Goal: Information Seeking & Learning: Find contact information

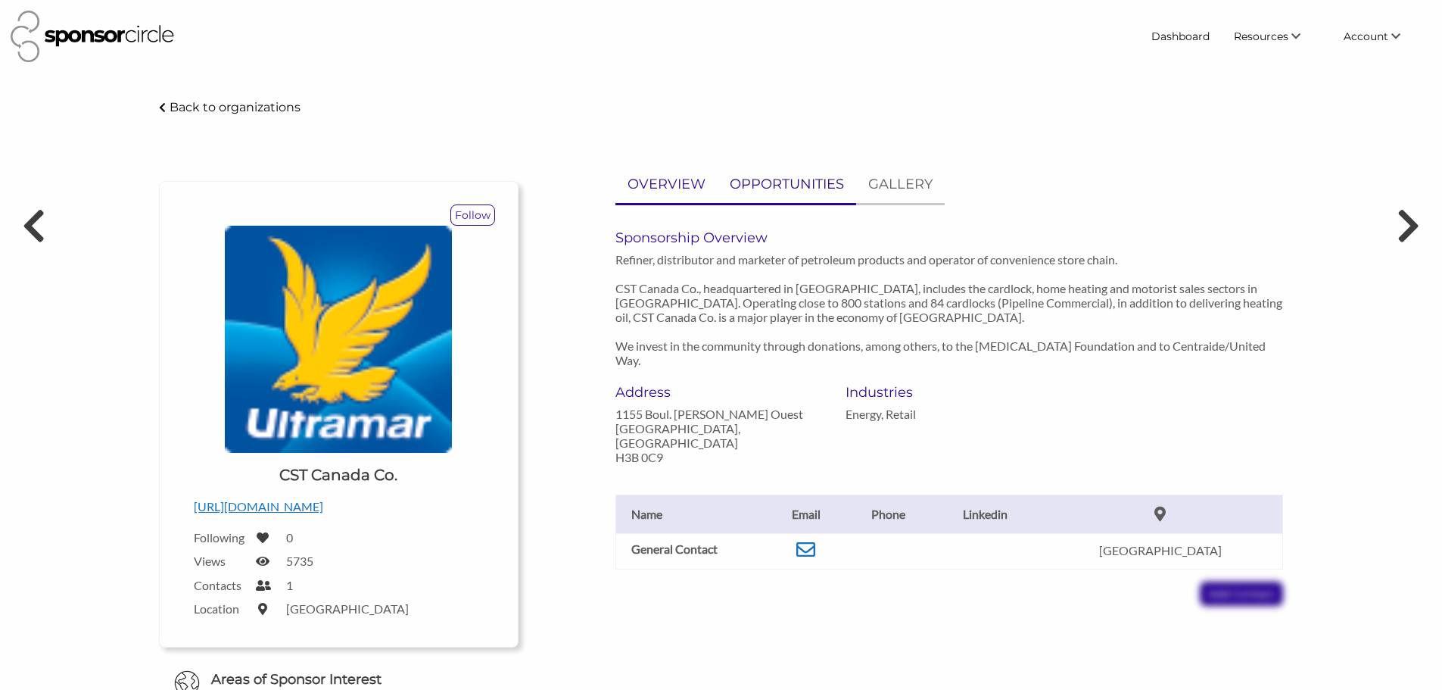
click at [793, 187] on p "OPPORTUNITIES" at bounding box center [787, 184] width 114 height 22
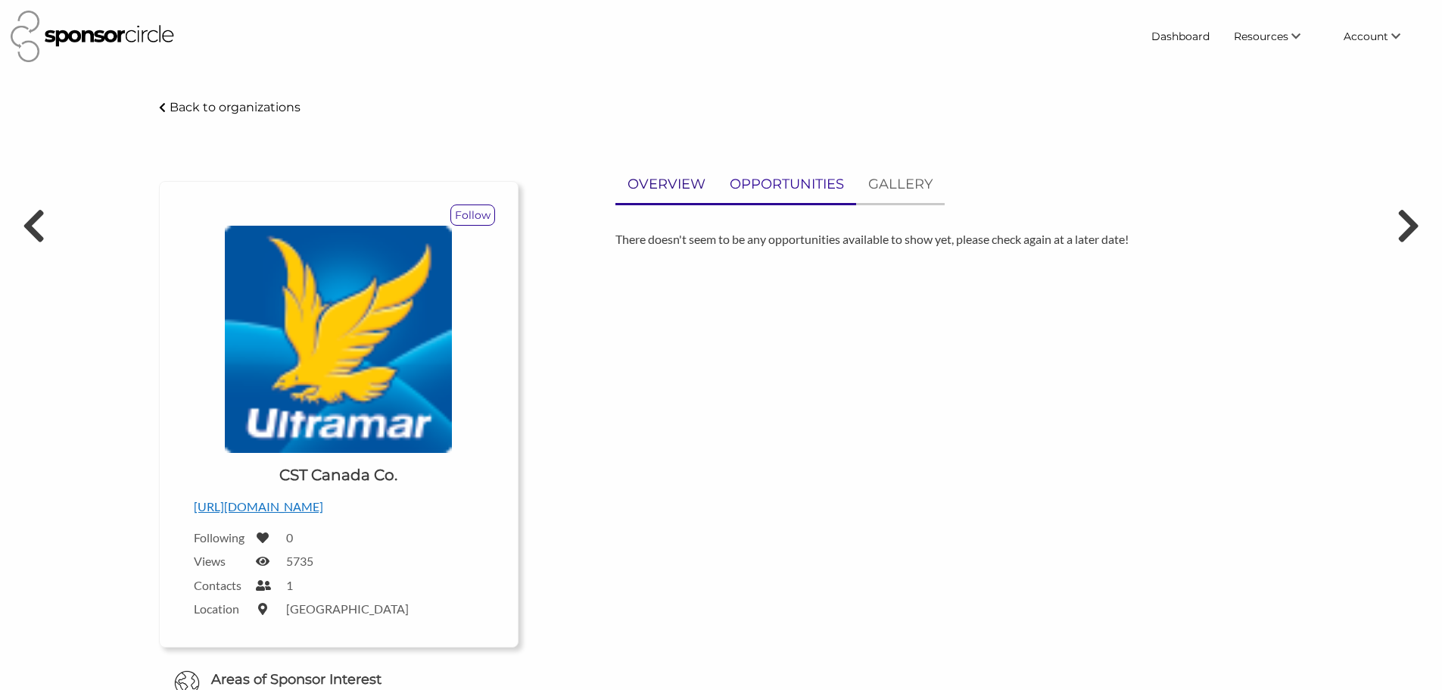
click at [653, 177] on p "OVERVIEW" at bounding box center [667, 184] width 78 height 22
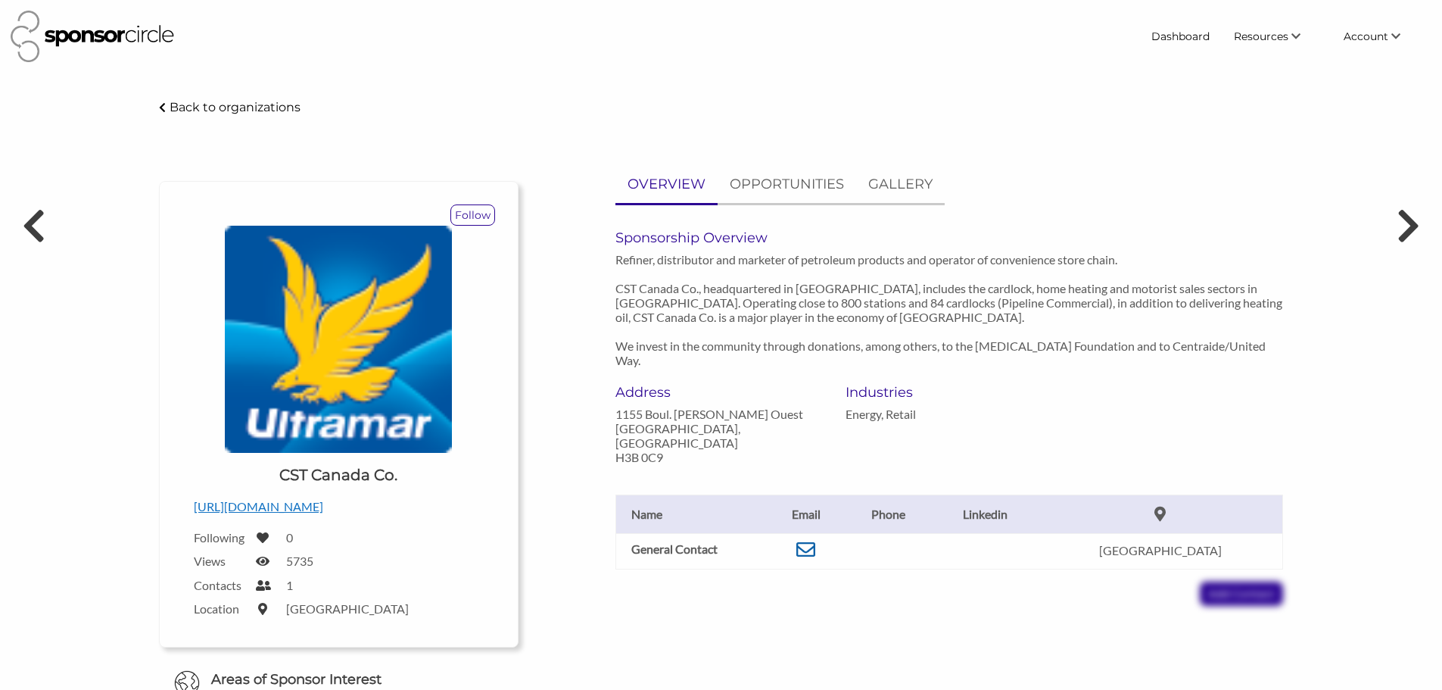
click at [815, 540] on icon at bounding box center [805, 549] width 19 height 19
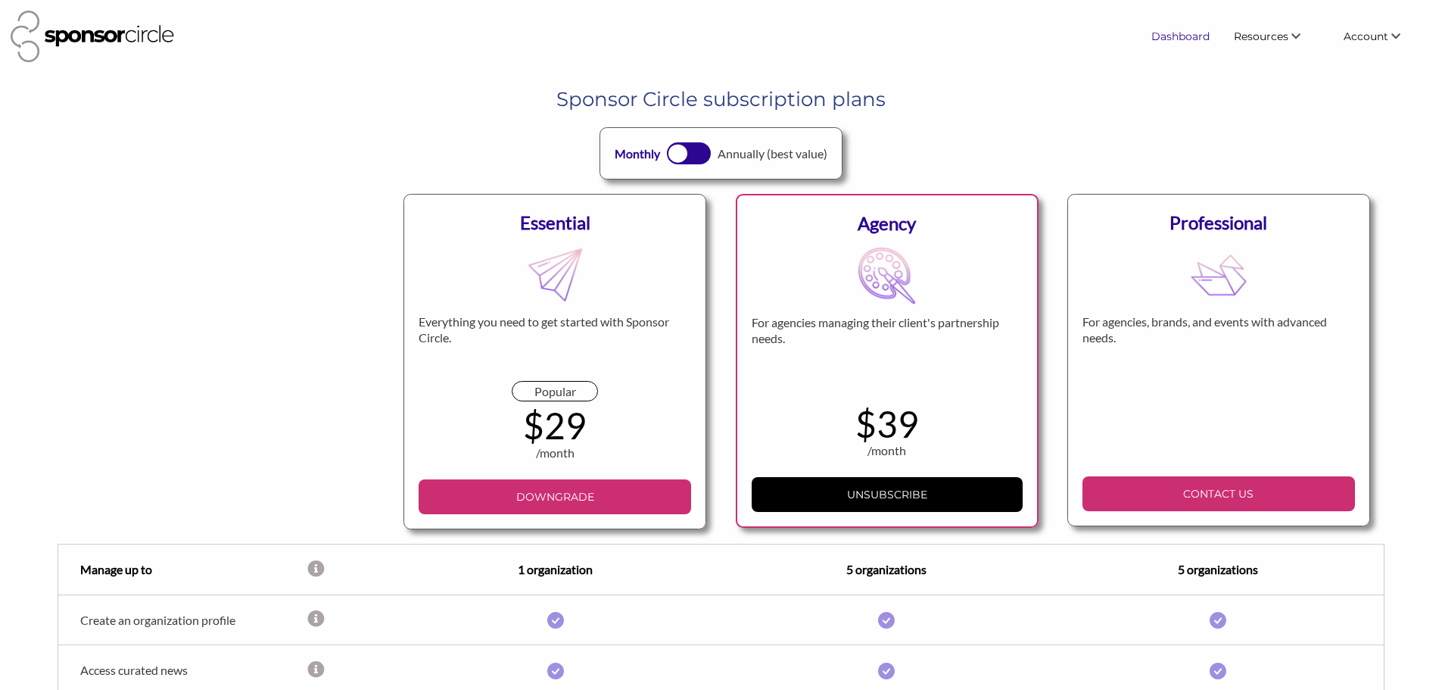
click at [1200, 43] on link "Dashboard" at bounding box center [1180, 36] width 83 height 27
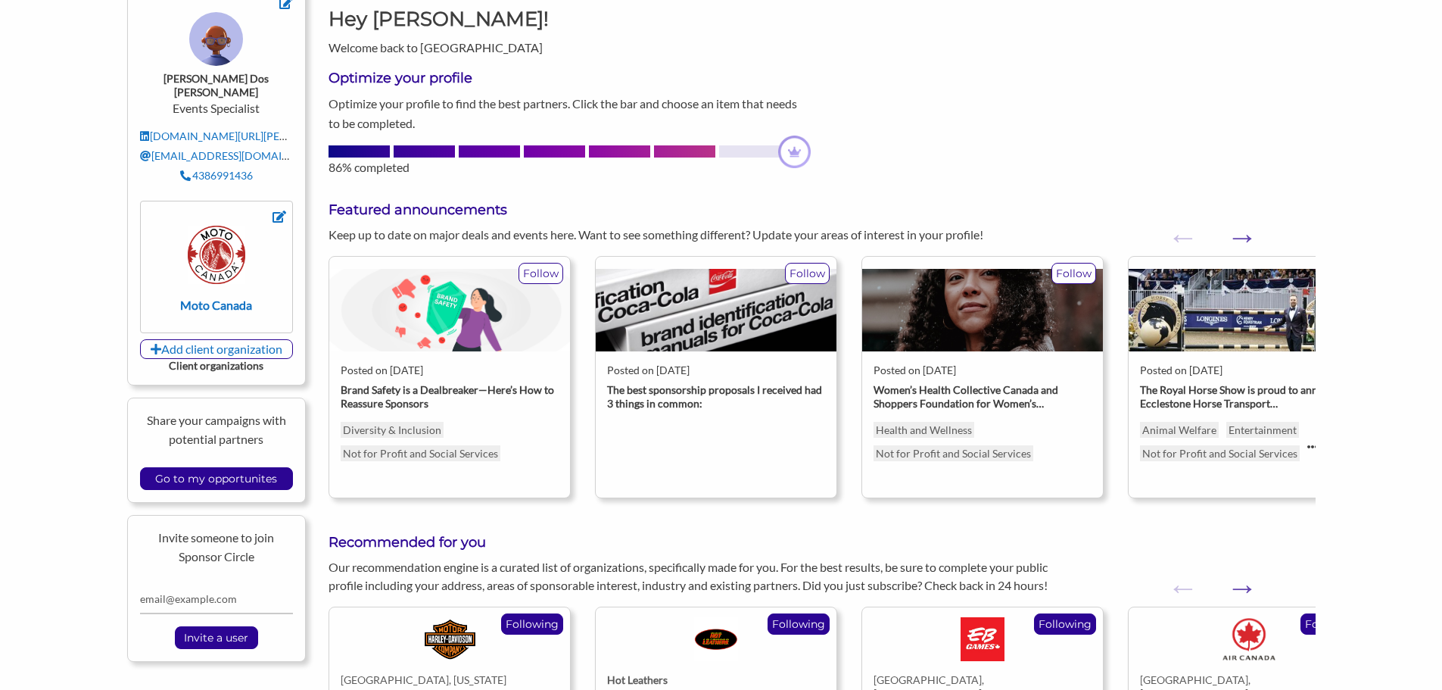
scroll to position [227, 0]
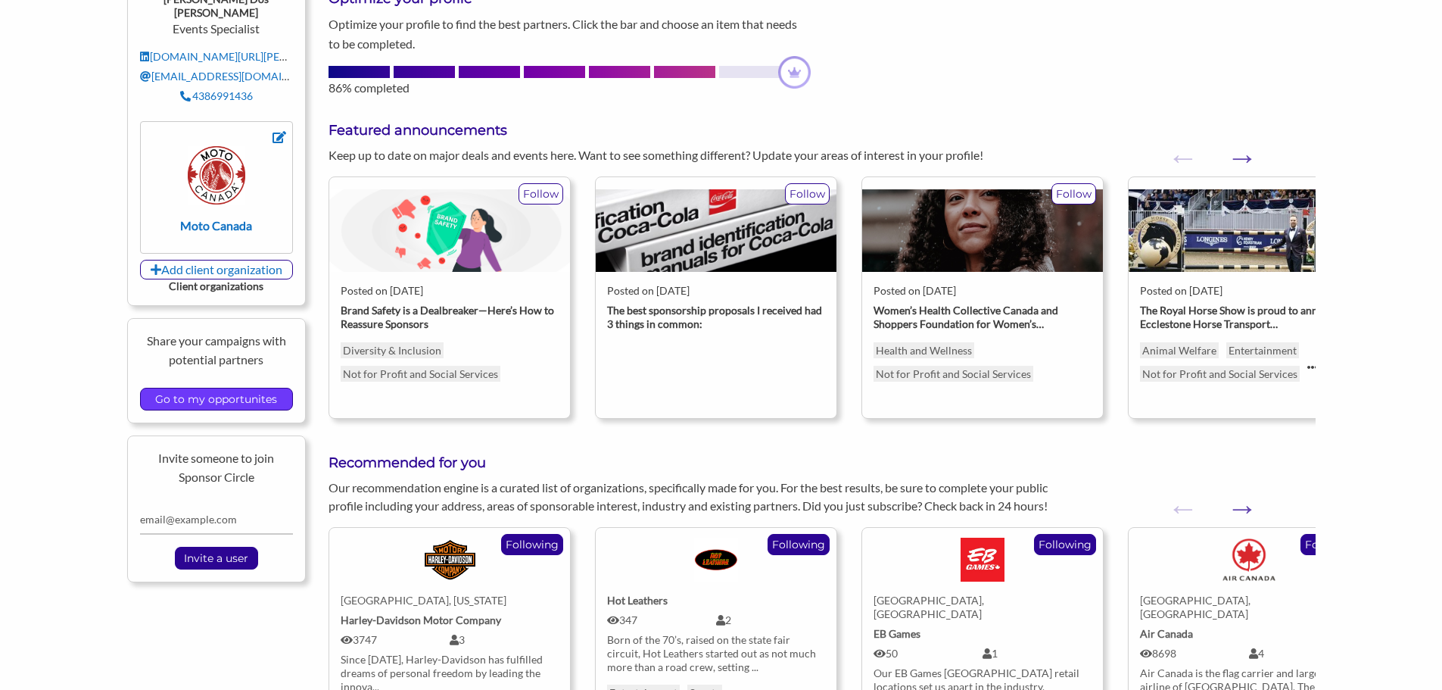
click at [226, 388] on input "Go to my opportunites" at bounding box center [216, 398] width 137 height 21
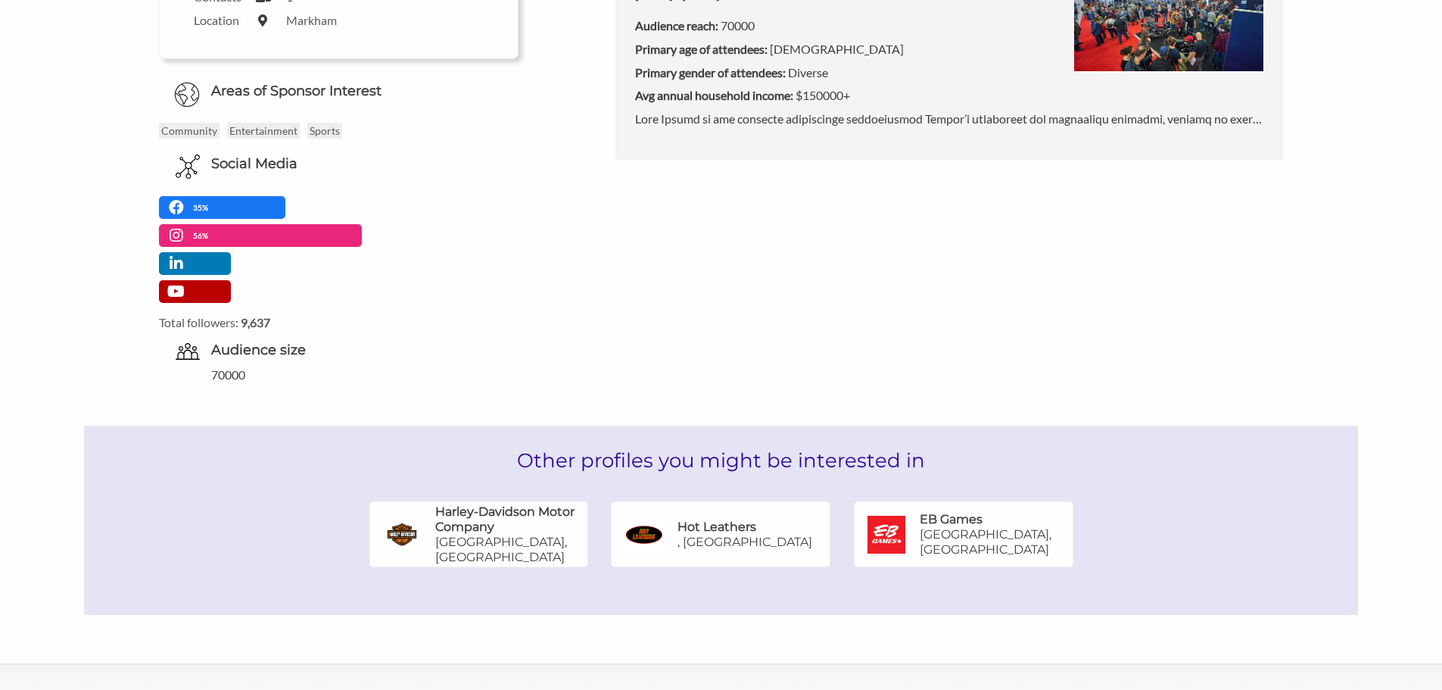
scroll to position [606, 0]
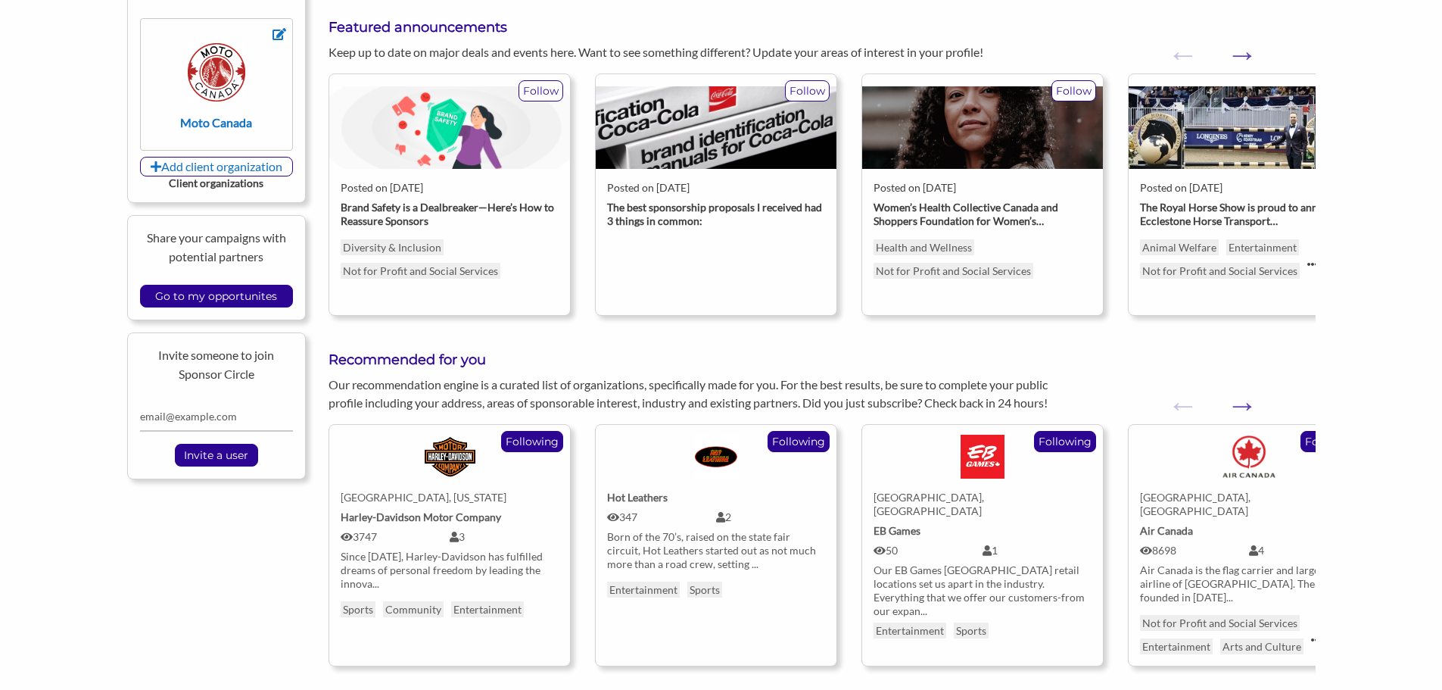
scroll to position [303, 0]
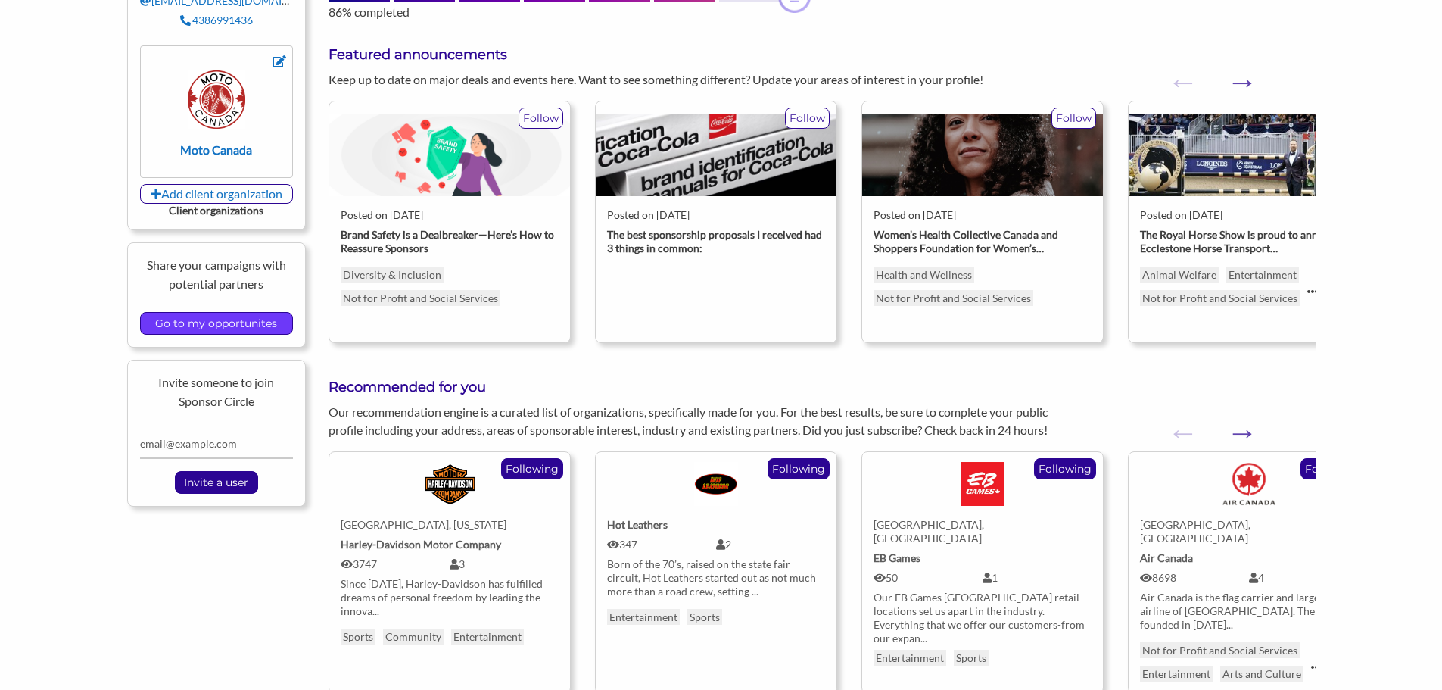
click at [229, 313] on input "Go to my opportunites" at bounding box center [216, 323] width 137 height 21
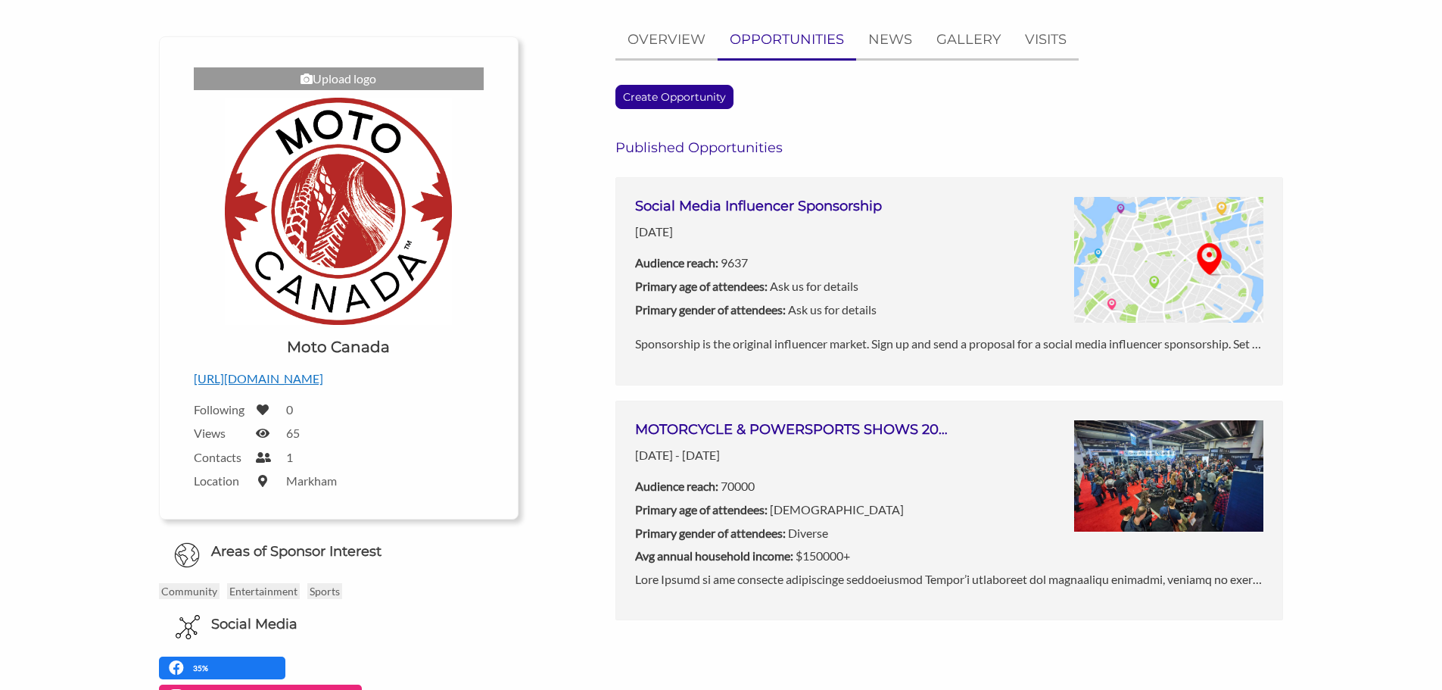
scroll to position [151, 0]
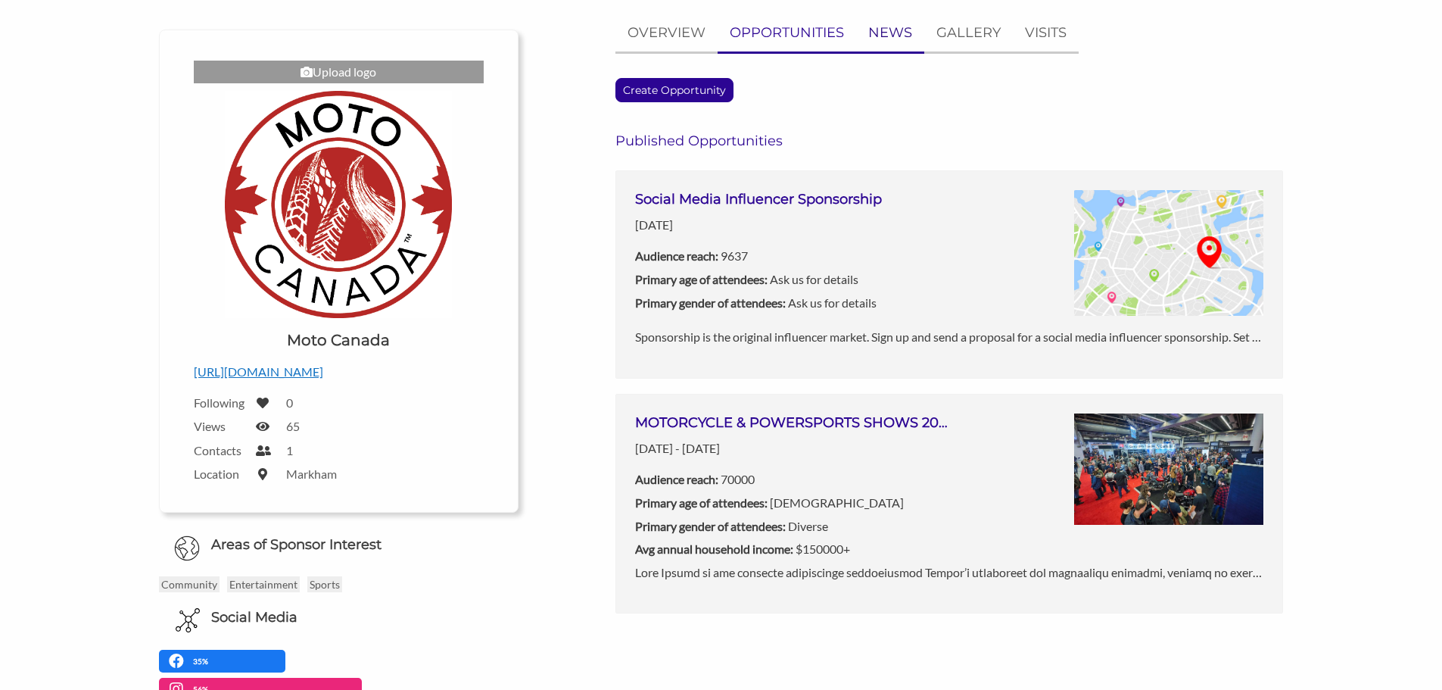
click at [906, 37] on p "NEWS" at bounding box center [890, 33] width 44 height 22
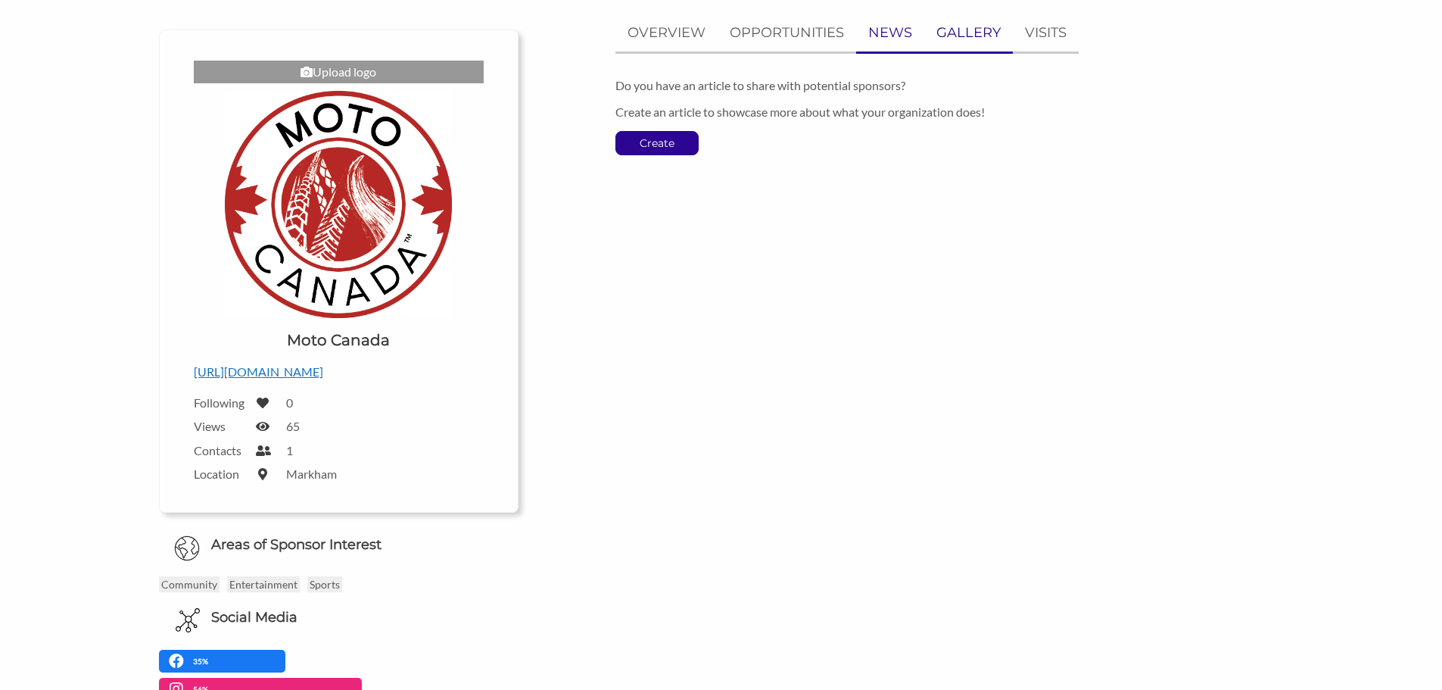
click at [960, 38] on p "GALLERY" at bounding box center [969, 33] width 64 height 22
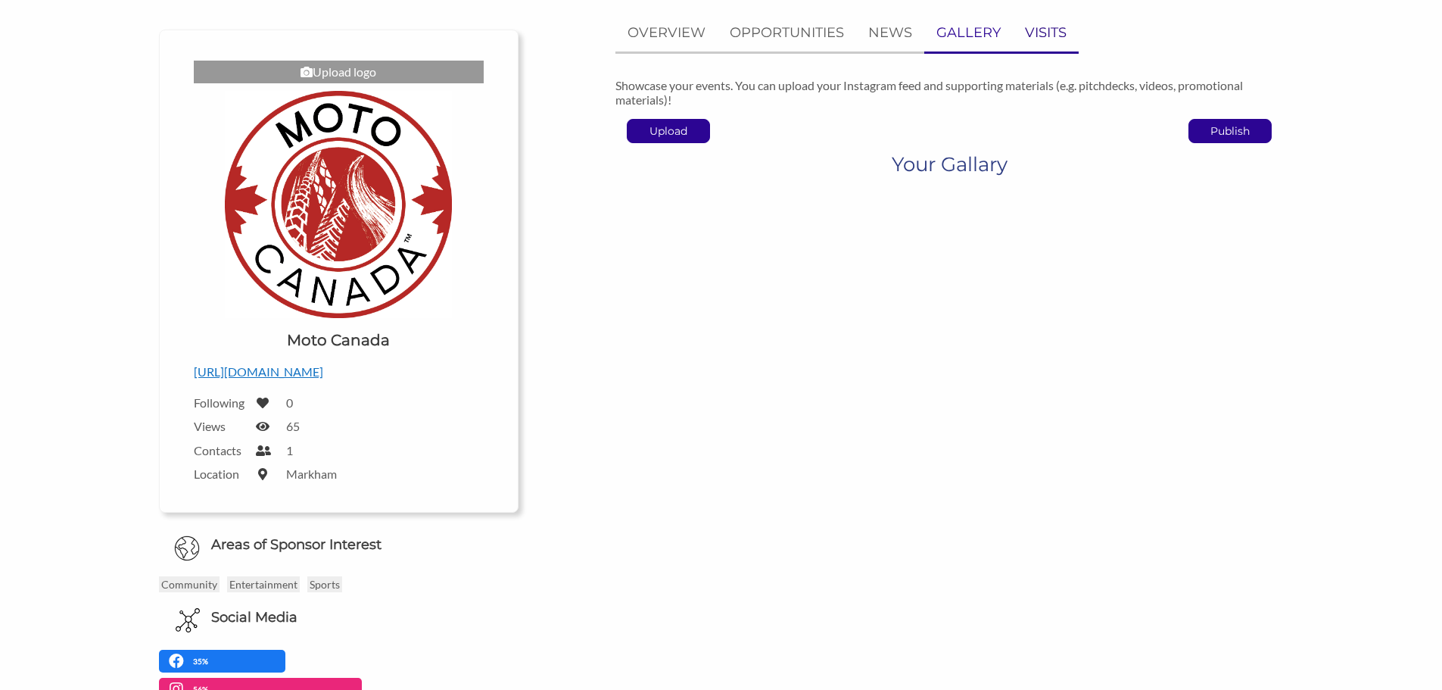
click at [1036, 33] on p "VISITS" at bounding box center [1046, 33] width 42 height 22
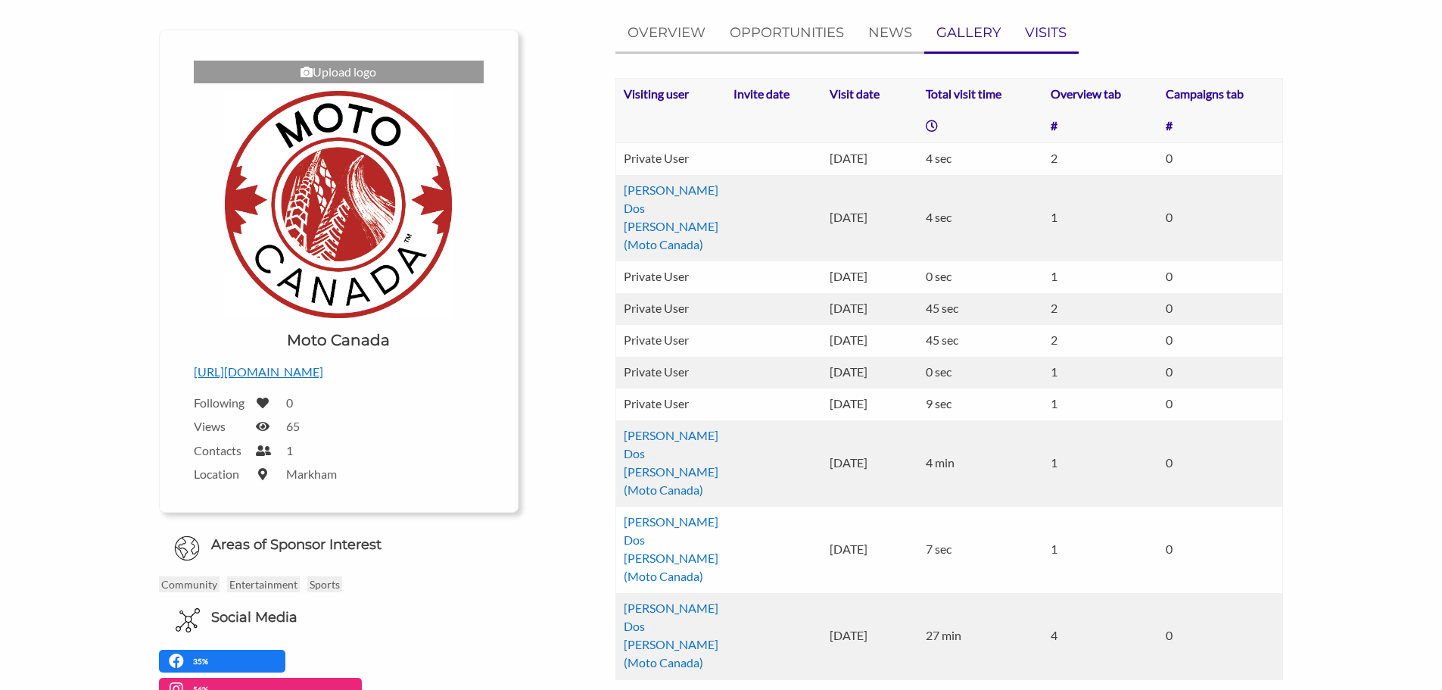
click at [971, 35] on p "GALLERY" at bounding box center [969, 33] width 64 height 22
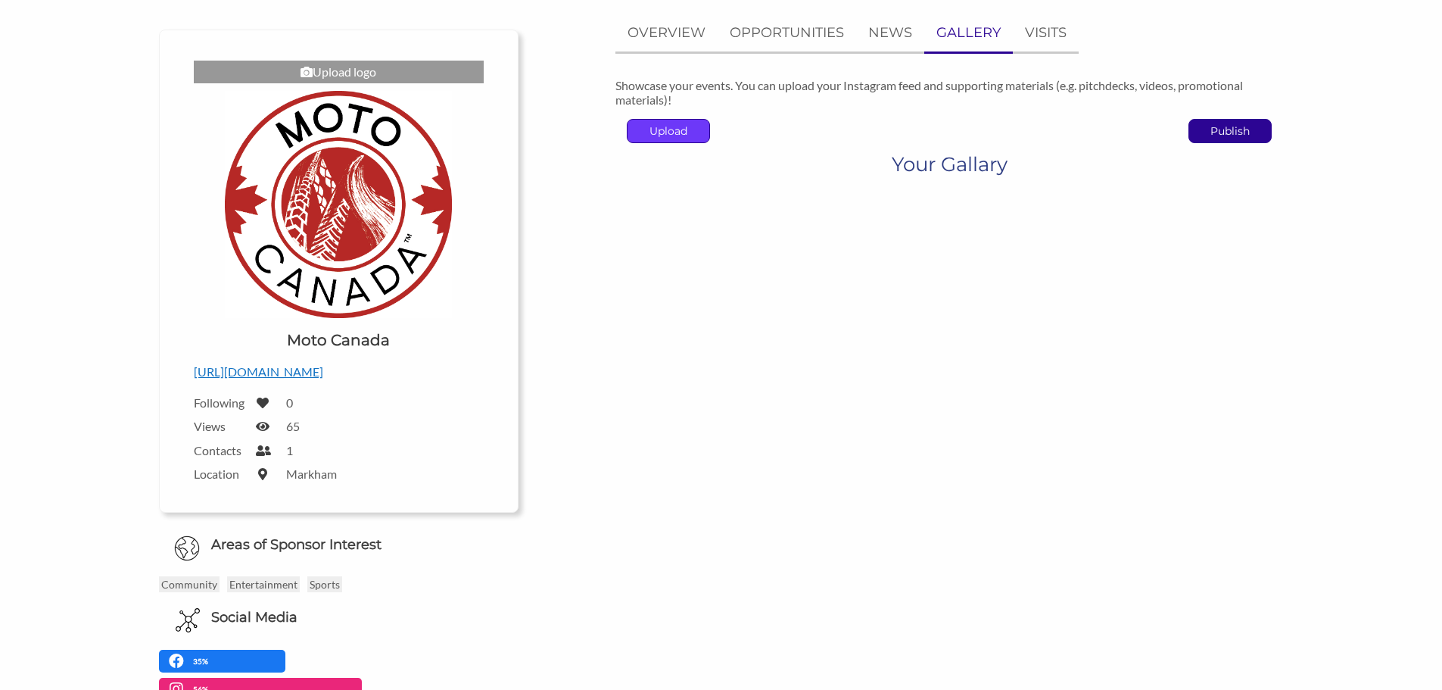
click at [676, 134] on p "Upload" at bounding box center [669, 131] width 82 height 23
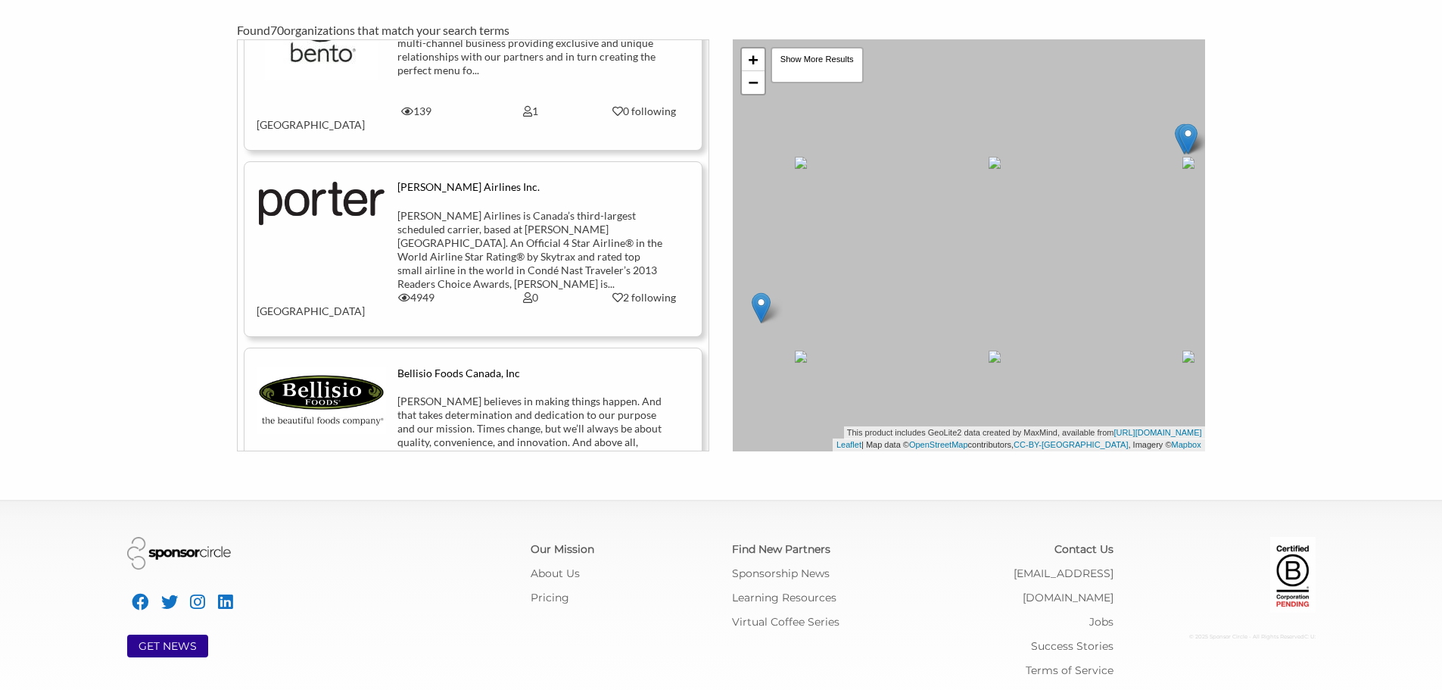
scroll to position [1893, 0]
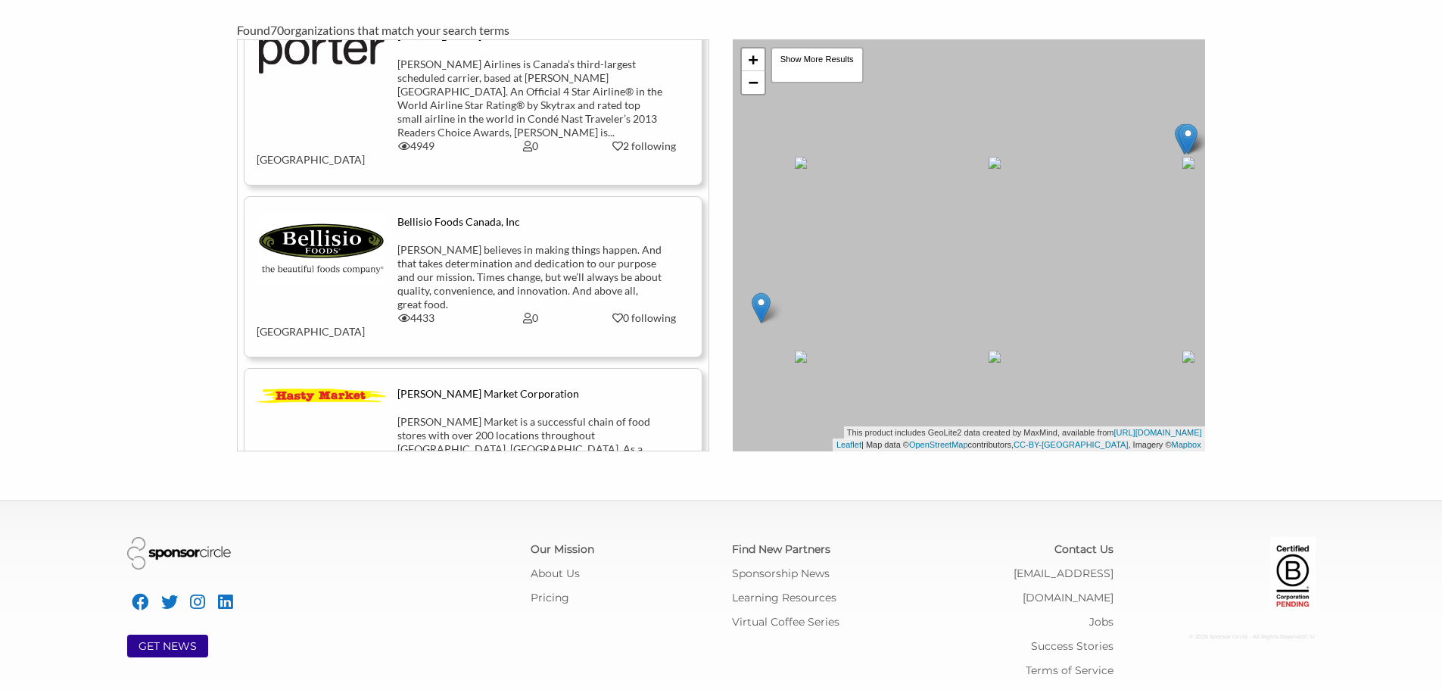
click at [479, 415] on div "Hasty Market is a successful chain of food stores with over 200 locations throu…" at bounding box center [530, 456] width 266 height 82
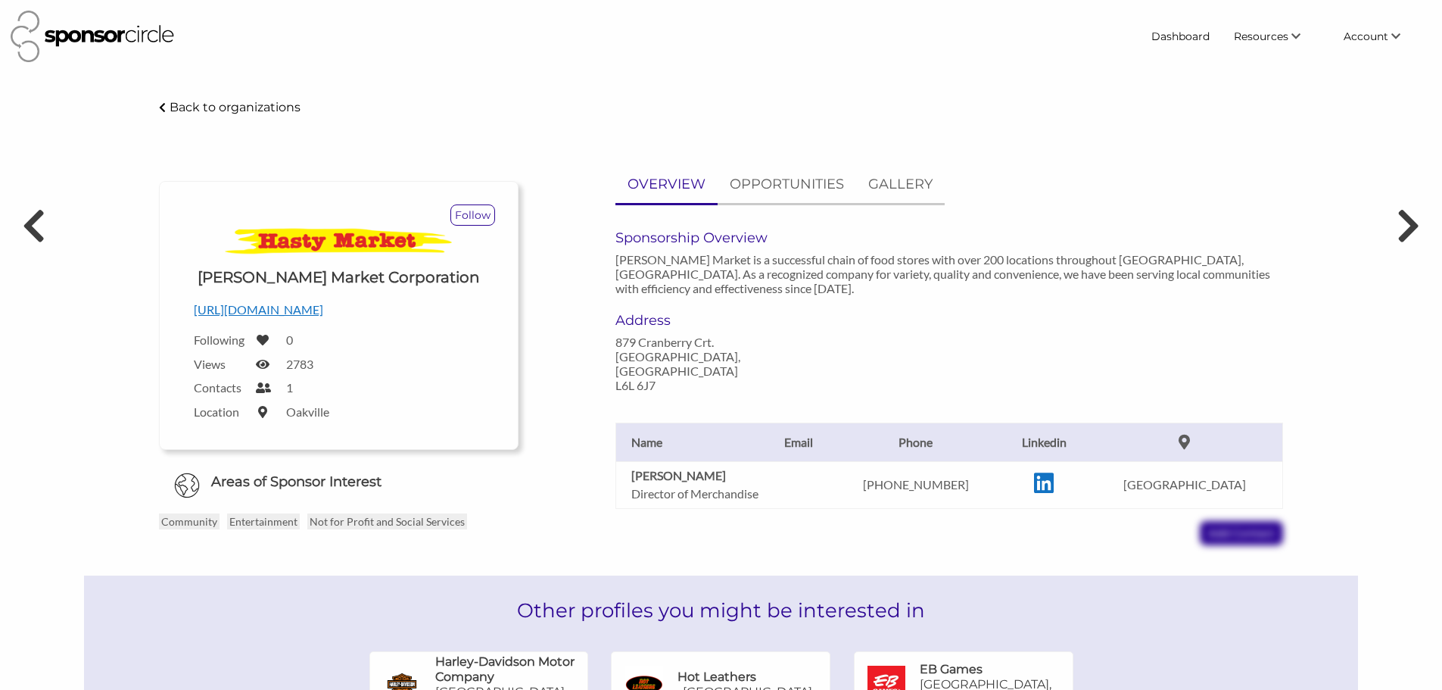
click at [946, 477] on p "905-847-7373" at bounding box center [915, 484] width 157 height 14
click at [906, 498] on td "905-847-7373" at bounding box center [916, 484] width 172 height 47
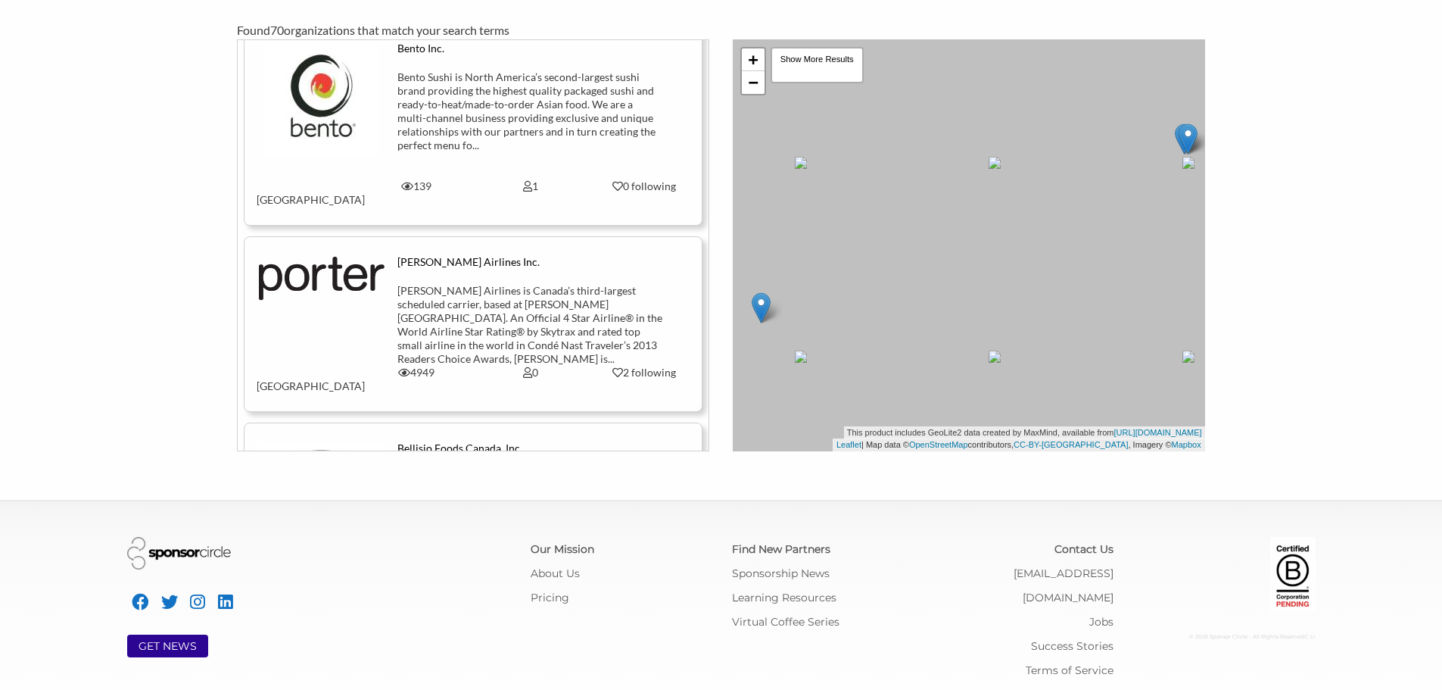
scroll to position [1666, 0]
click at [448, 285] on div "Porter Airlines is Canada’s third-largest scheduled carrier, based at Billy Bis…" at bounding box center [530, 326] width 266 height 82
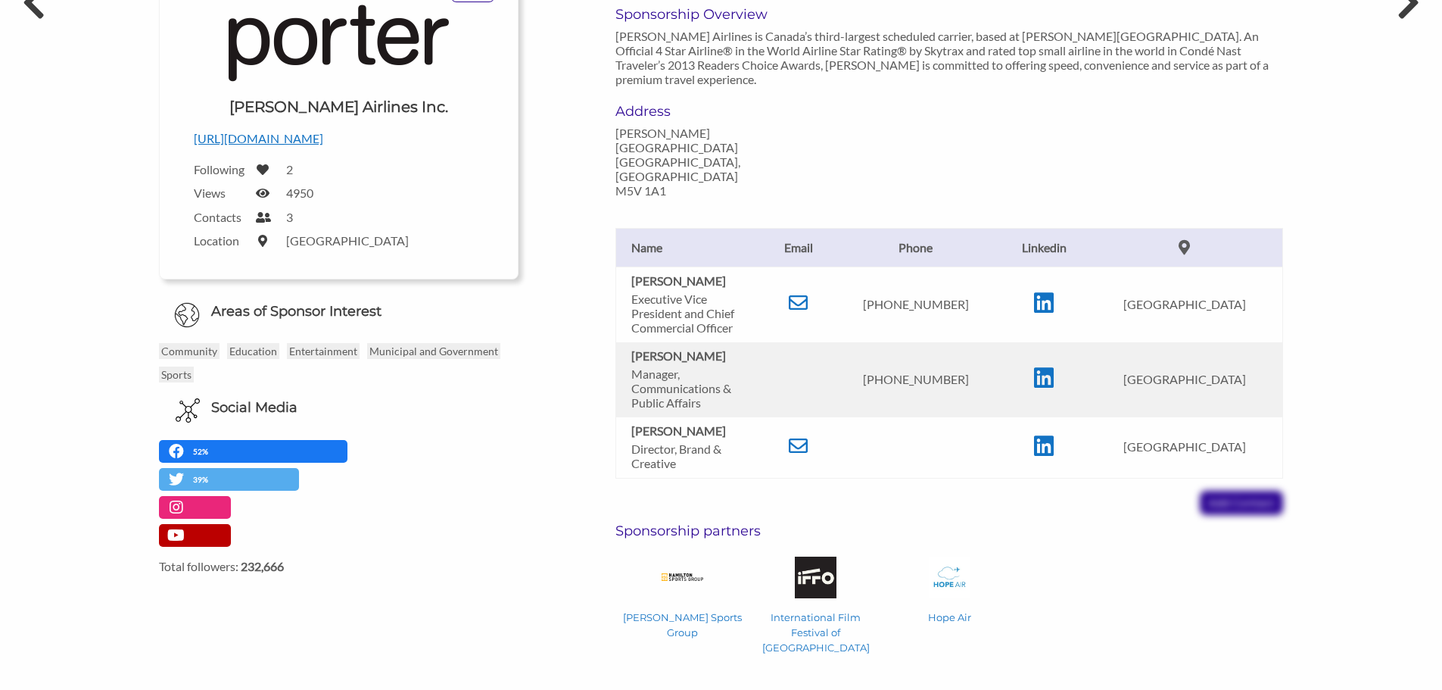
scroll to position [227, 0]
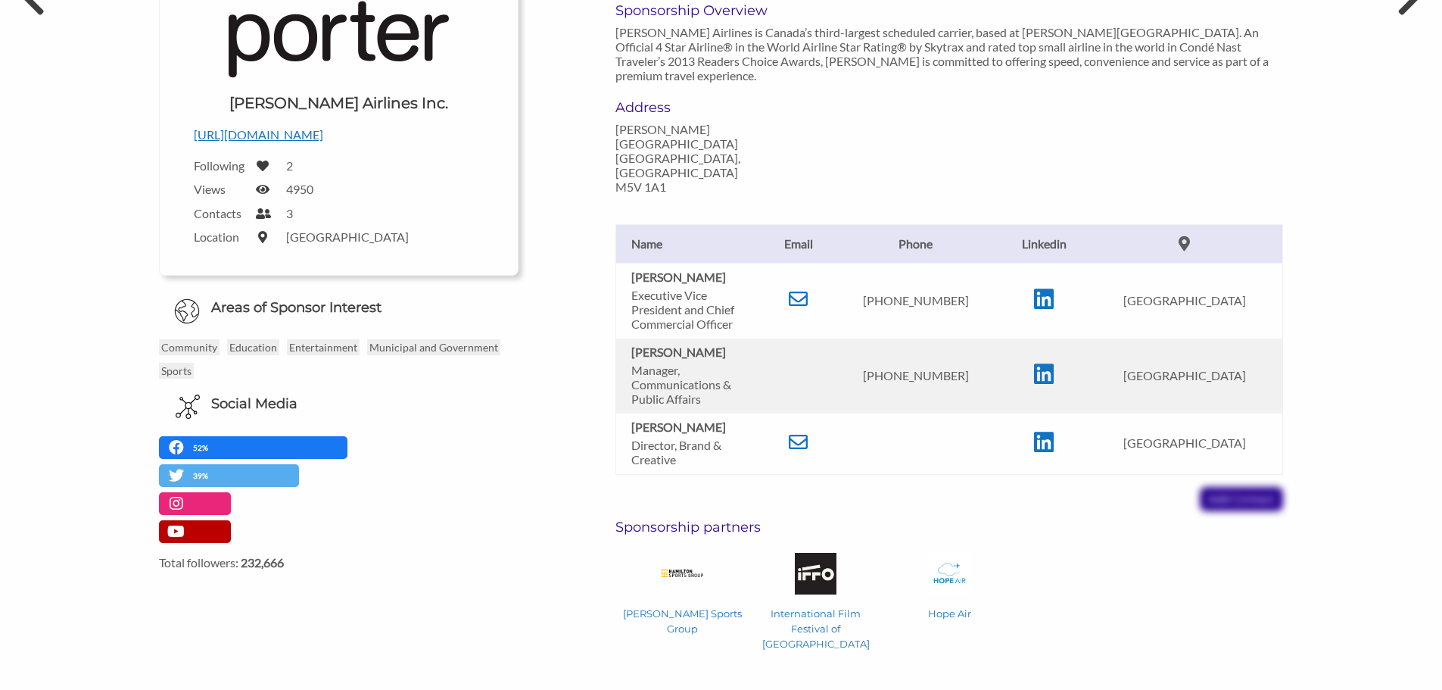
click at [801, 338] on td at bounding box center [798, 375] width 62 height 75
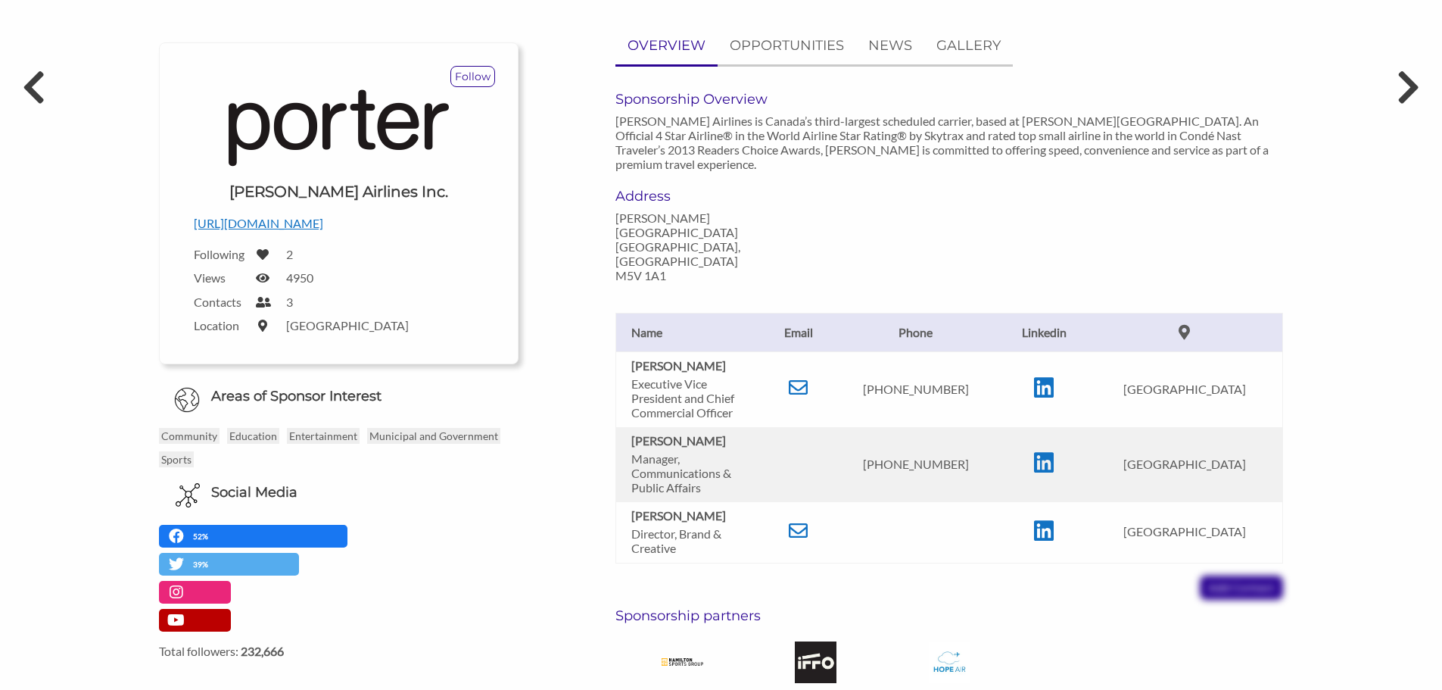
scroll to position [0, 0]
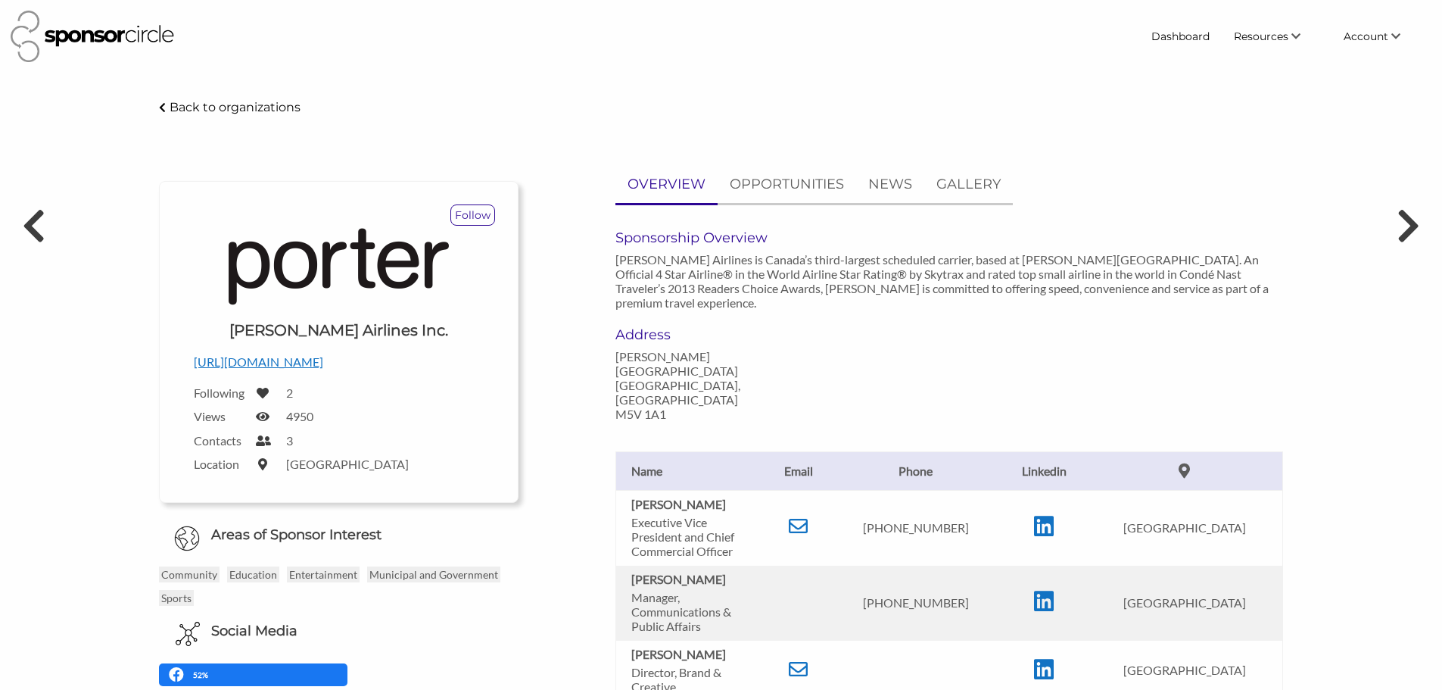
click at [253, 114] on div "Back to organizations" at bounding box center [721, 108] width 1147 height 20
click at [255, 108] on p "Back to organizations" at bounding box center [235, 107] width 131 height 14
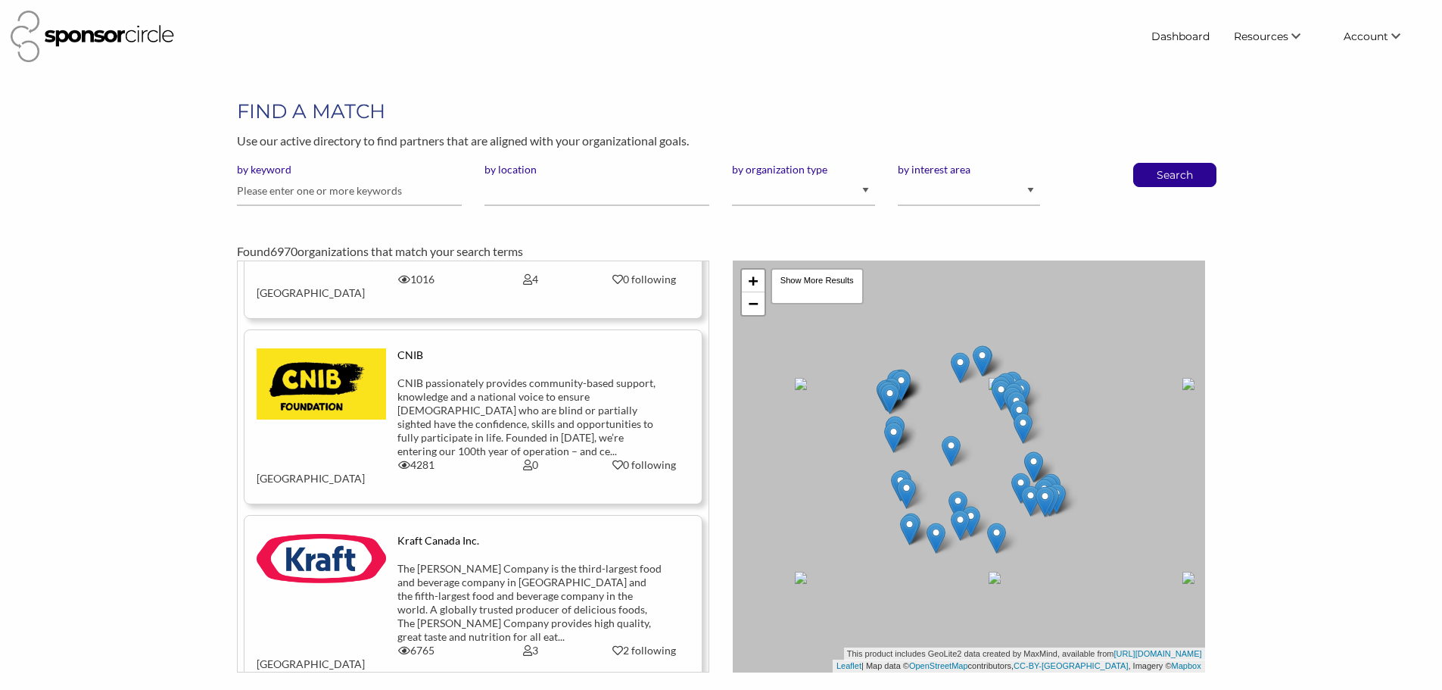
scroll to position [2877, 0]
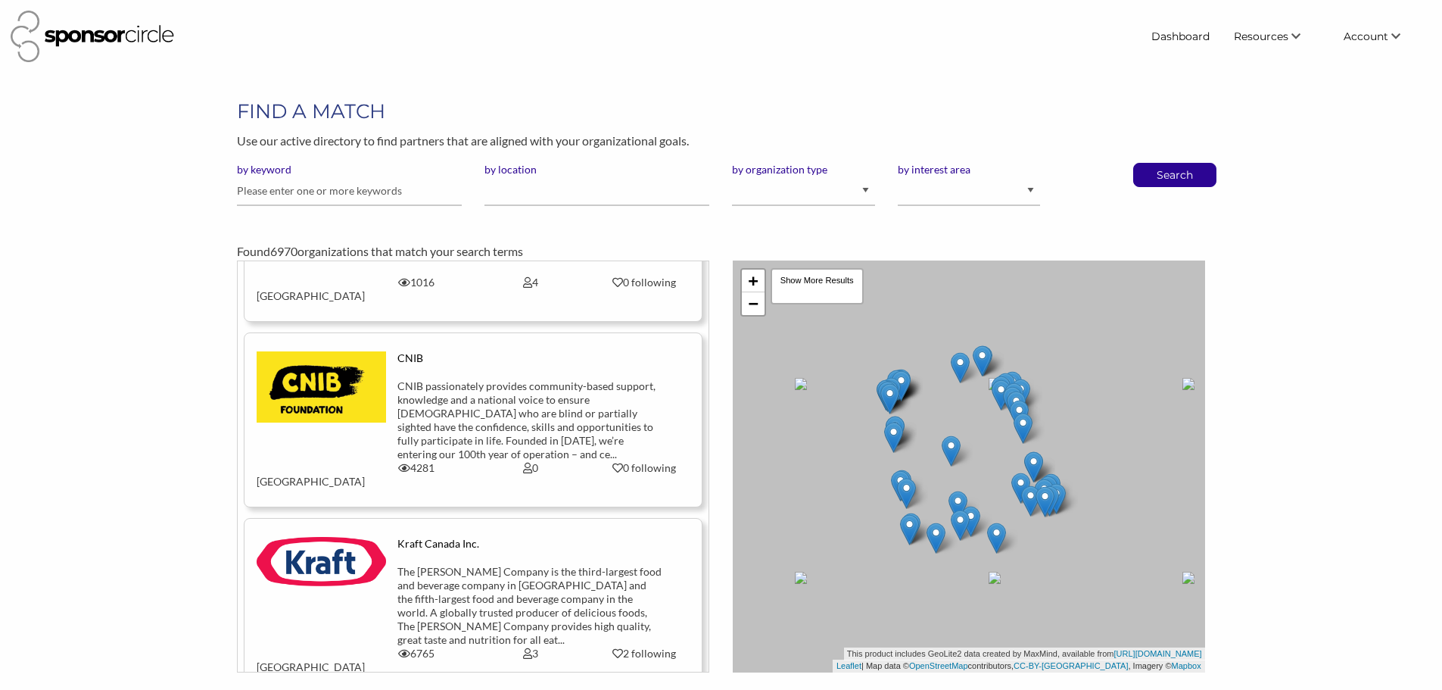
click at [505, 565] on div "The [PERSON_NAME] Company is the third-largest food and beverage company in [GE…" at bounding box center [530, 606] width 266 height 82
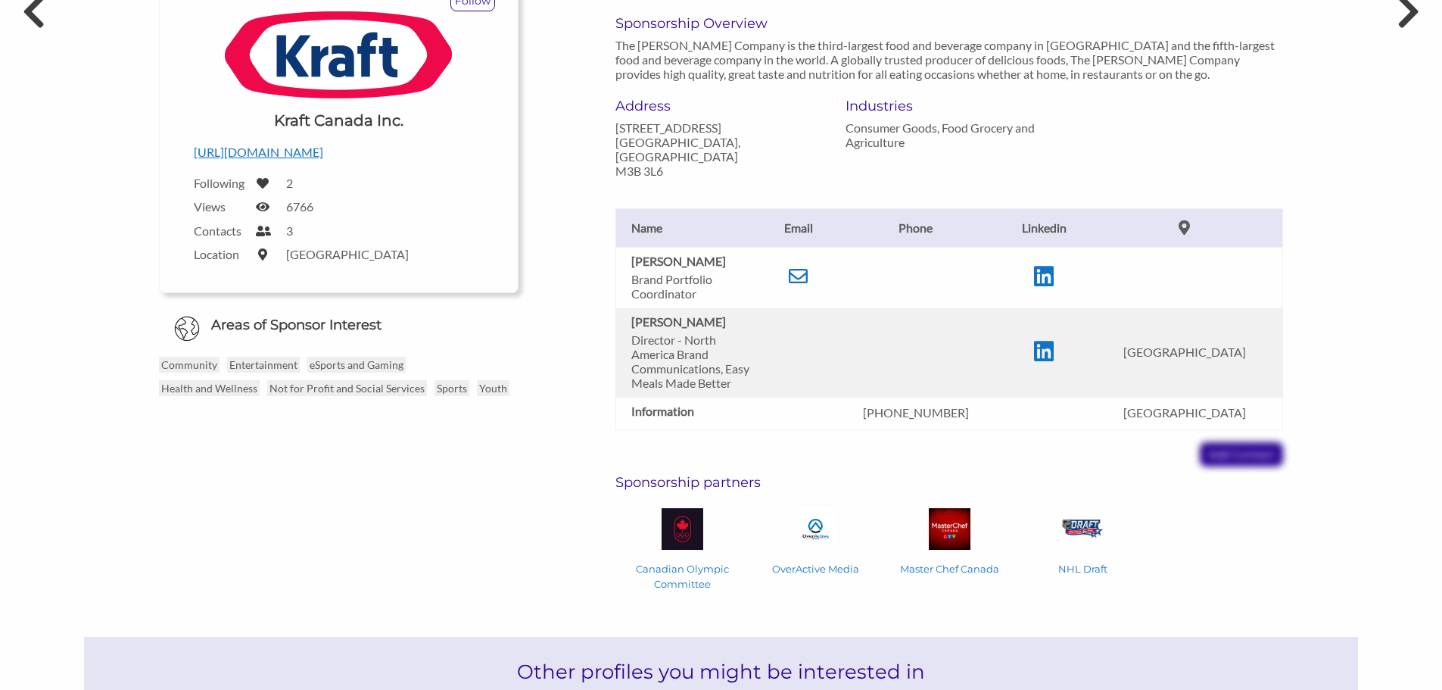
scroll to position [227, 0]
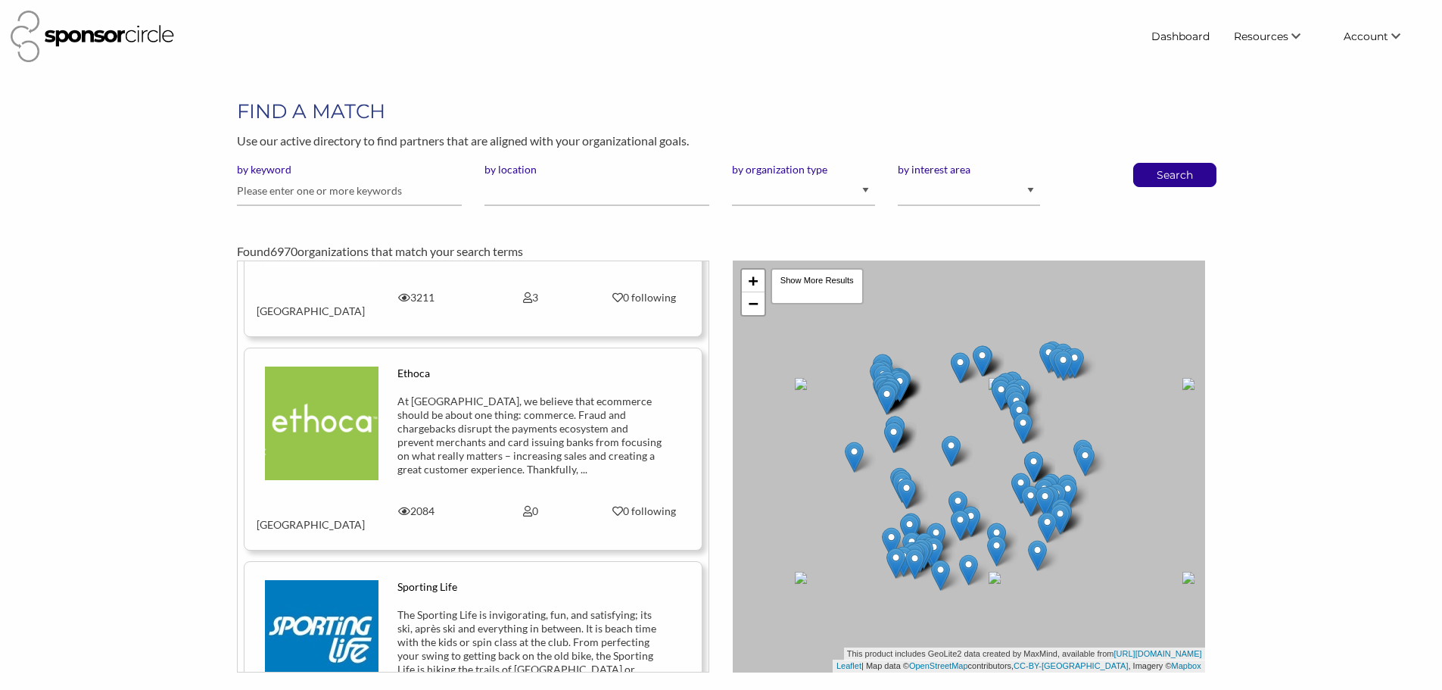
scroll to position [7687, 0]
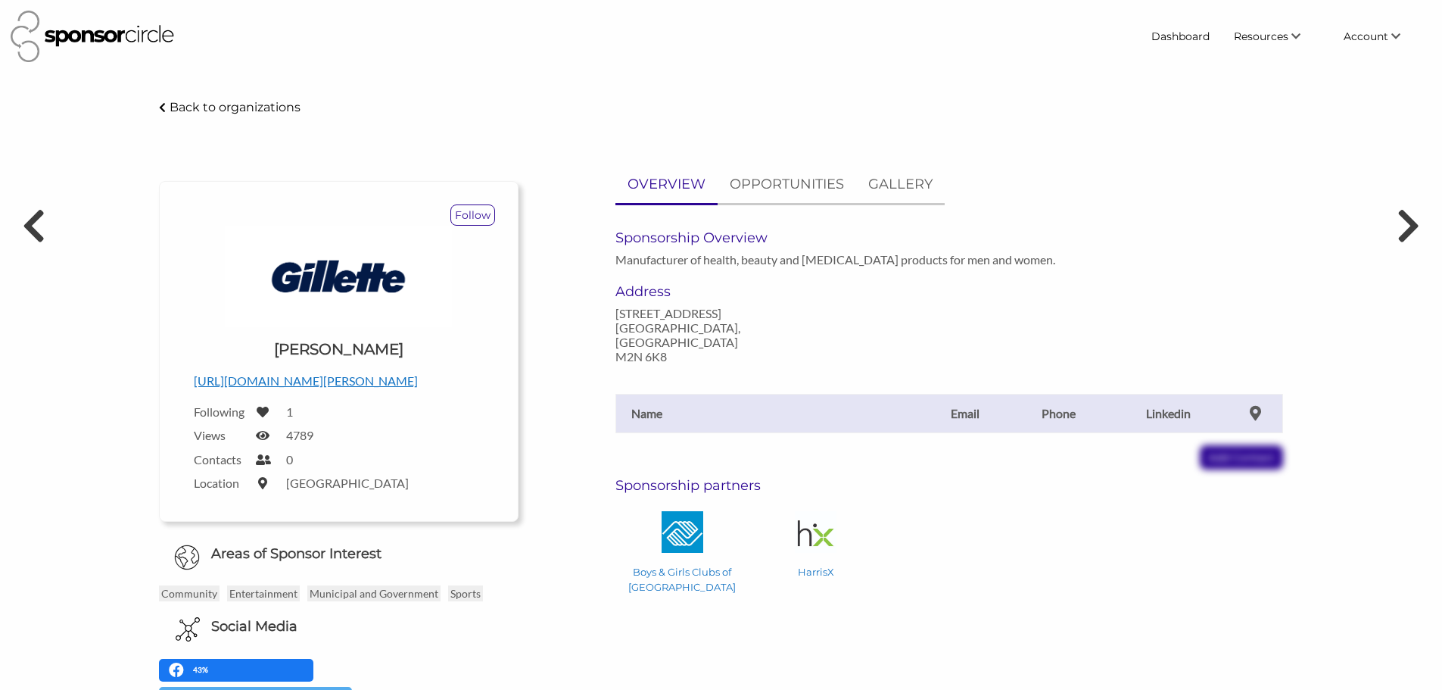
click at [893, 426] on div "Name Email Phone Linkedin Add Contact" at bounding box center [949, 416] width 690 height 106
click at [966, 403] on th "Email" at bounding box center [965, 413] width 89 height 39
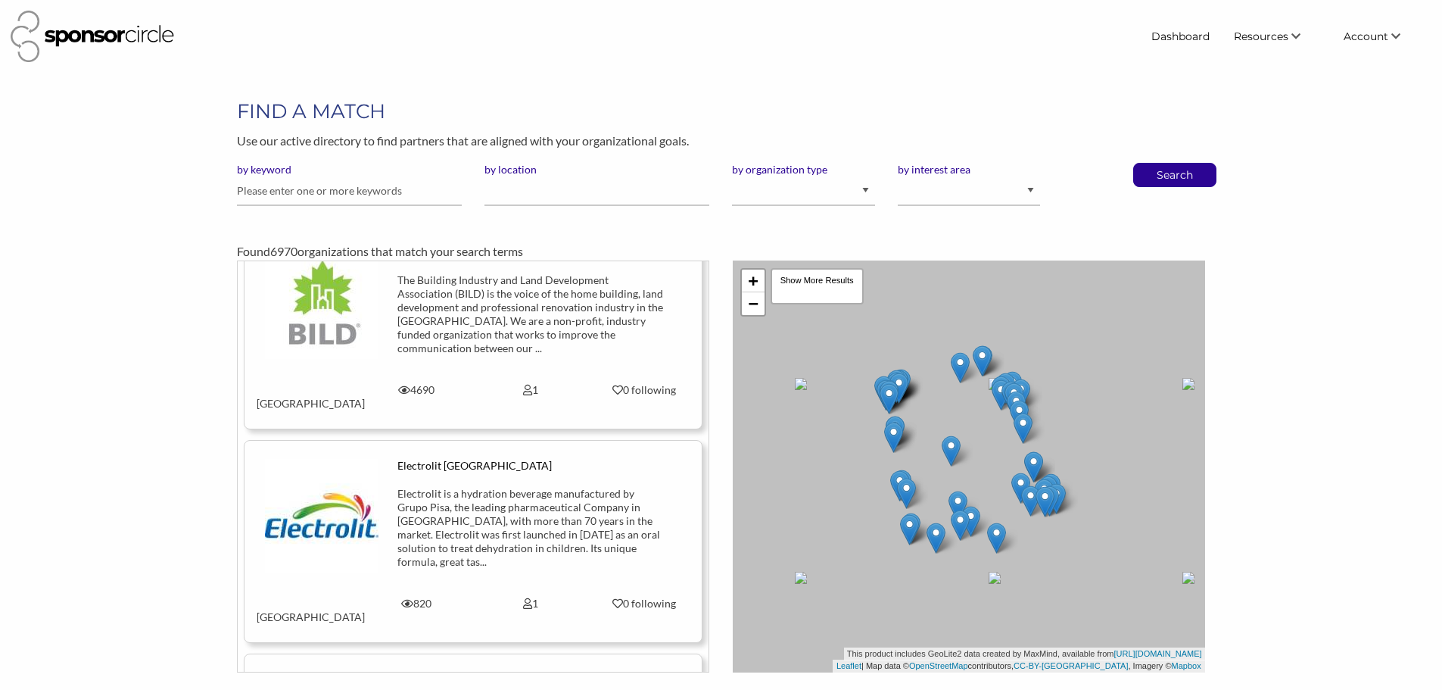
scroll to position [681, 0]
click at [864, 195] on select "I am an event organizer seeking new partnerships with suppliers, exhibitors or …" at bounding box center [803, 191] width 142 height 30
select select "Property"
click at [732, 176] on select "I am an event organizer seeking new partnerships with suppliers, exhibitors or …" at bounding box center [803, 191] width 142 height 30
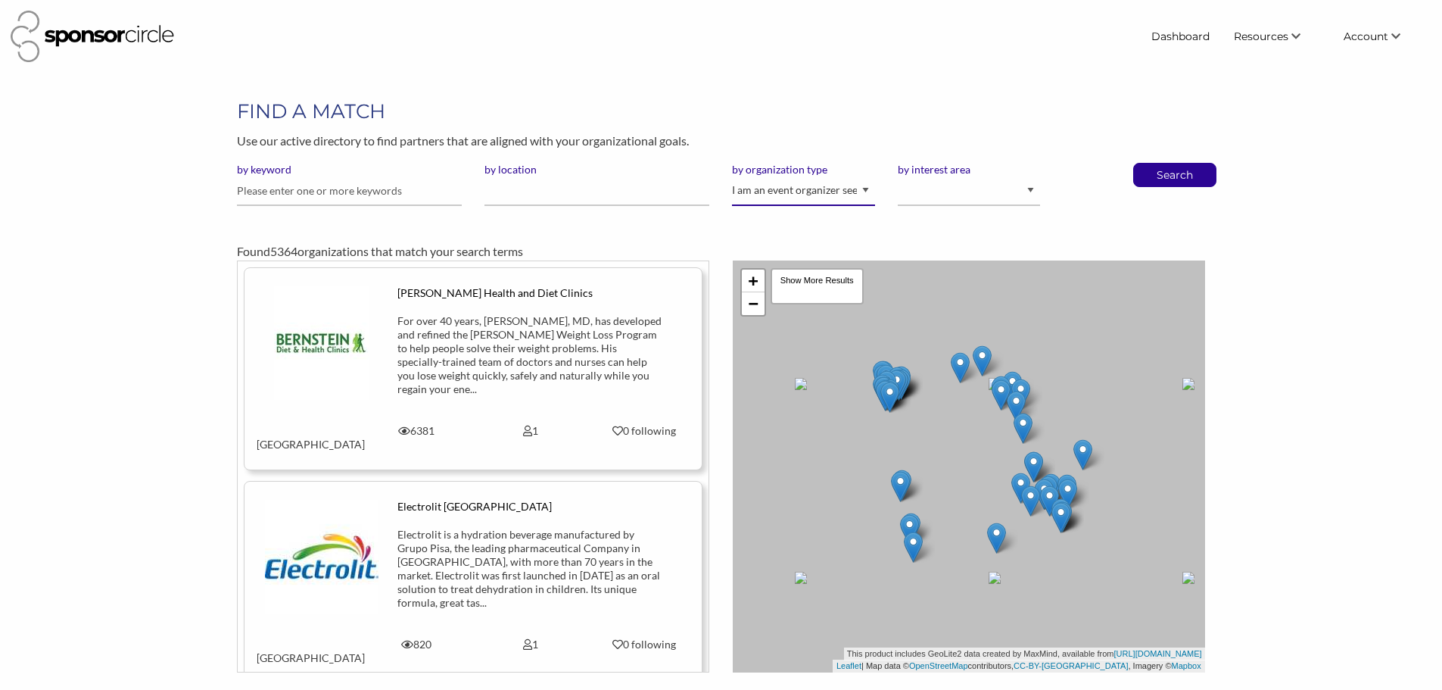
click at [859, 197] on select "I am an event organizer seeking new partnerships with suppliers, exhibitors or …" at bounding box center [803, 191] width 142 height 30
click at [732, 176] on select "I am an event organizer seeking new partnerships with suppliers, exhibitors or …" at bounding box center [803, 191] width 142 height 30
click at [868, 188] on select "I am an event organizer seeking new partnerships with suppliers, exhibitors or …" at bounding box center [803, 191] width 142 height 30
click at [1202, 196] on div "by keyword by location by organization type I am an event organizer seeking new…" at bounding box center [721, 190] width 990 height 55
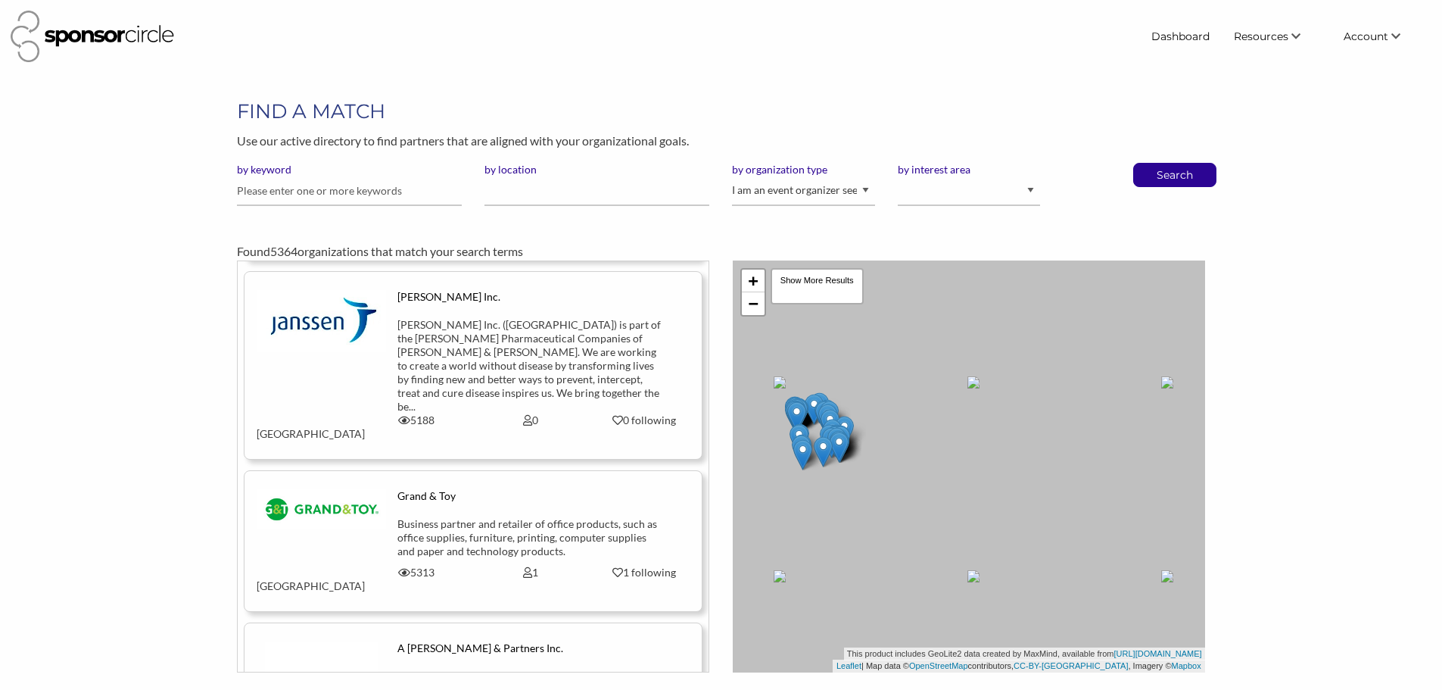
scroll to position [2877, 0]
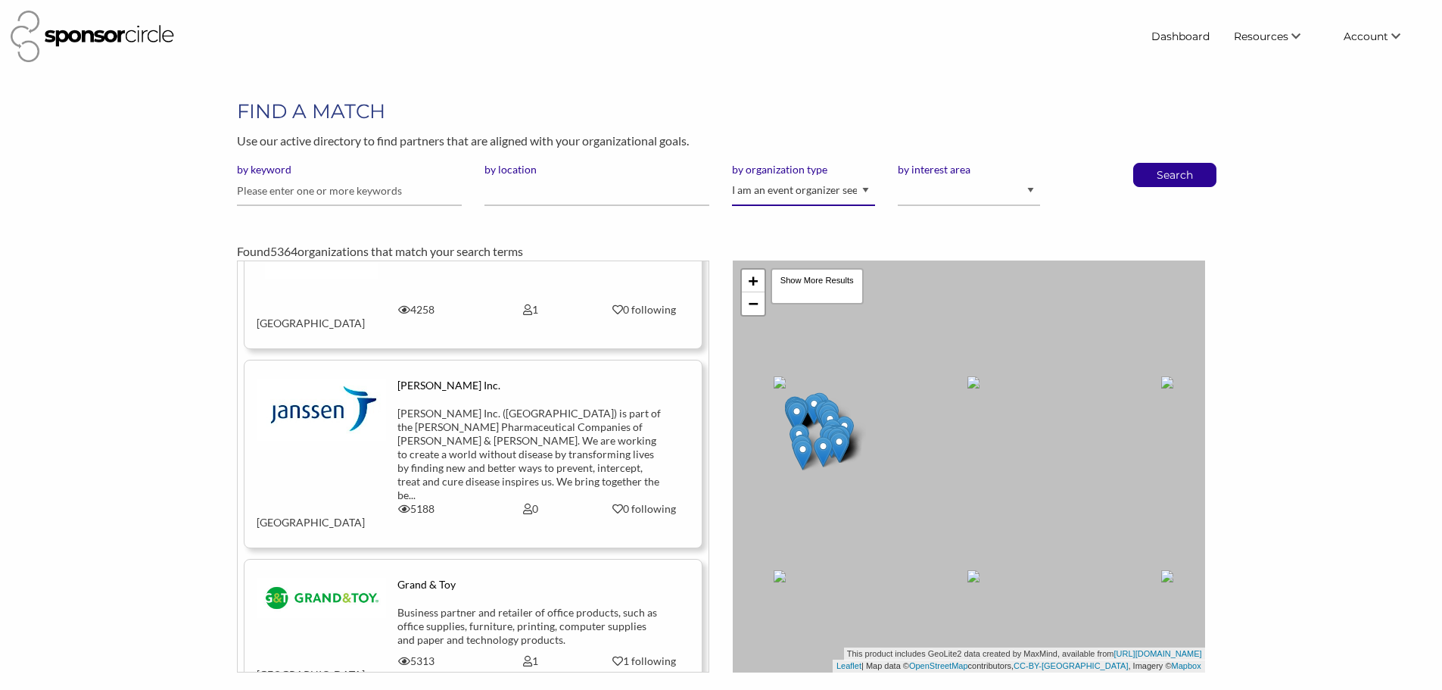
click at [777, 192] on select "I am an event organizer seeking new partnerships with suppliers, exhibitors or …" at bounding box center [803, 191] width 142 height 30
click at [732, 176] on select "I am an event organizer seeking new partnerships with suppliers, exhibitors or …" at bounding box center [803, 191] width 142 height 30
click at [1162, 180] on p "Search" at bounding box center [1175, 175] width 50 height 23
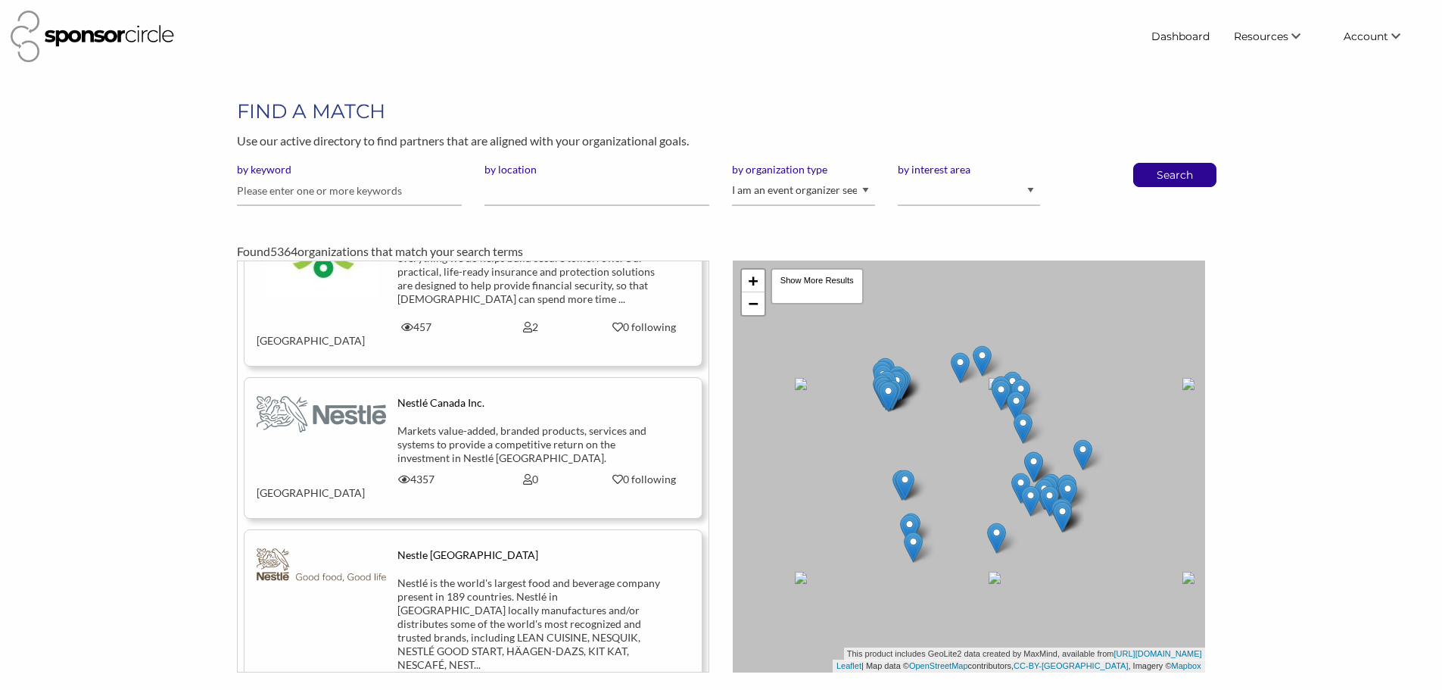
scroll to position [7012, 0]
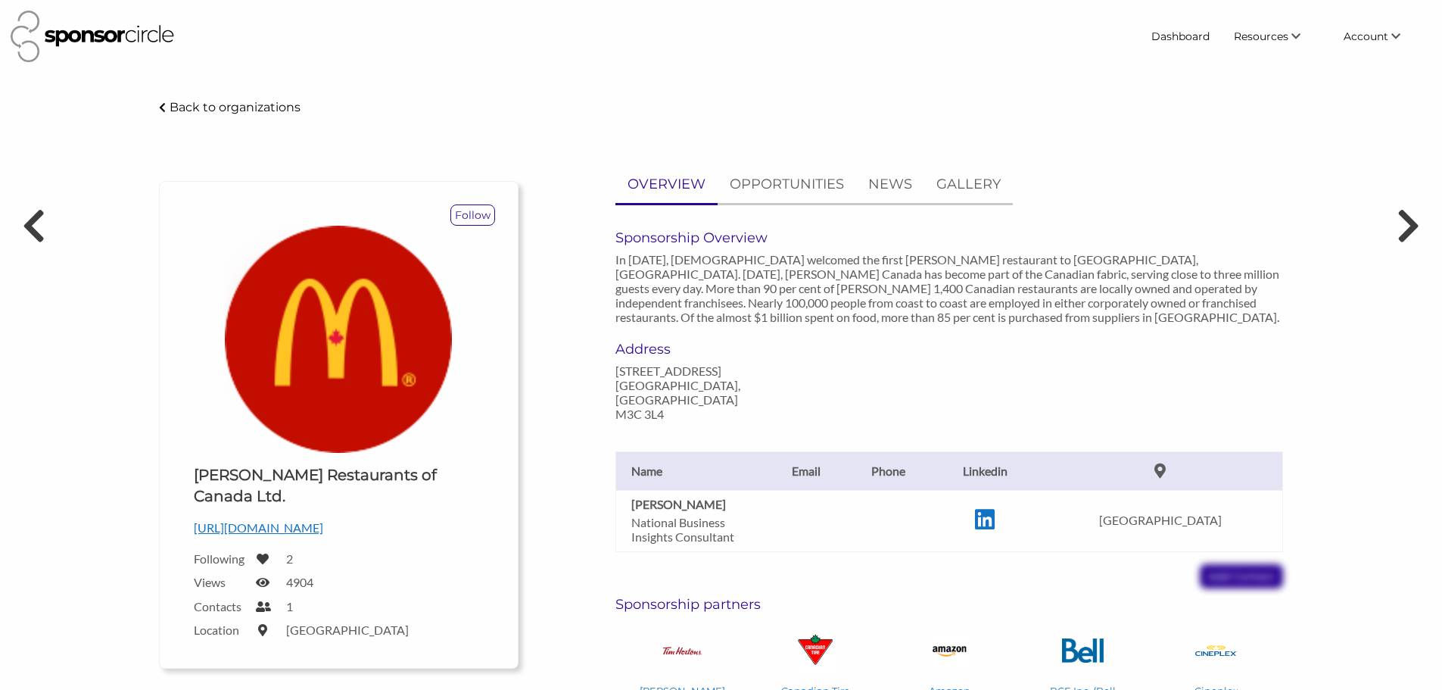
click at [1237, 495] on td "Canada" at bounding box center [1160, 520] width 245 height 61
click at [932, 490] on td at bounding box center [888, 520] width 87 height 61
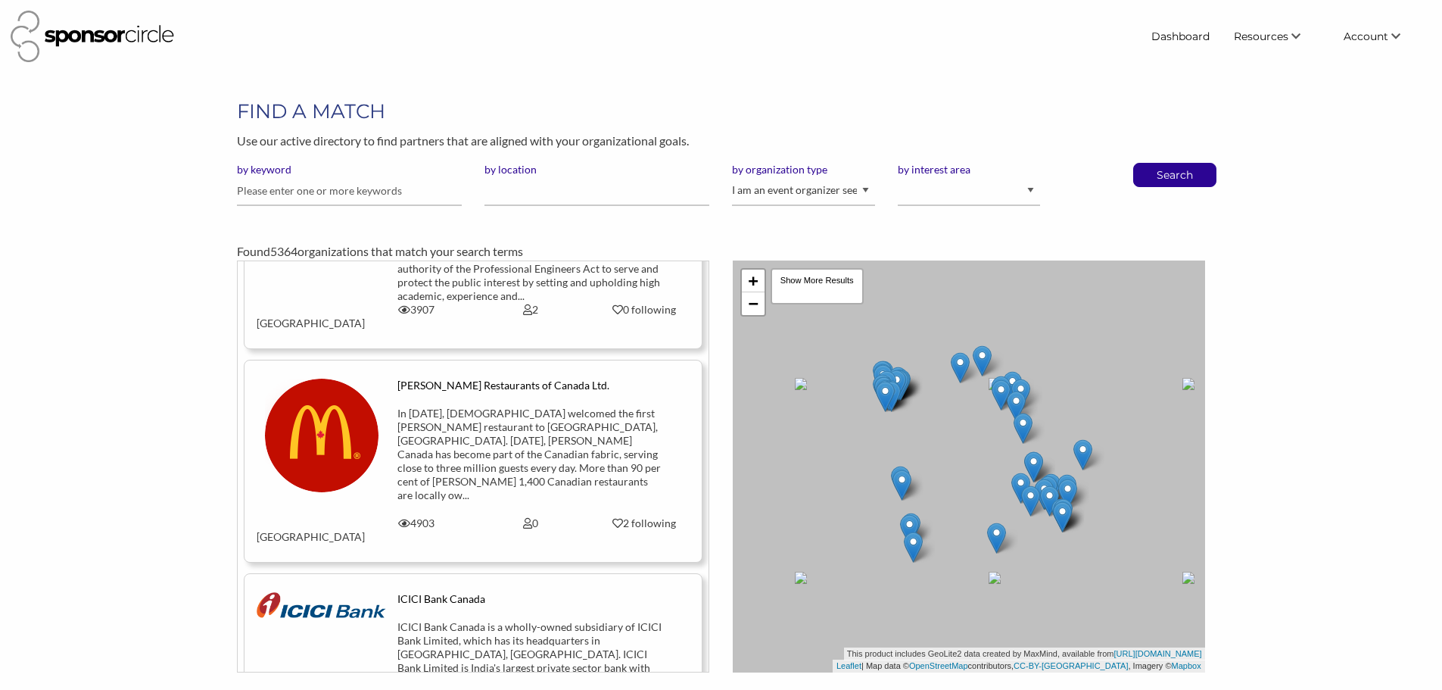
scroll to position [8654, 0]
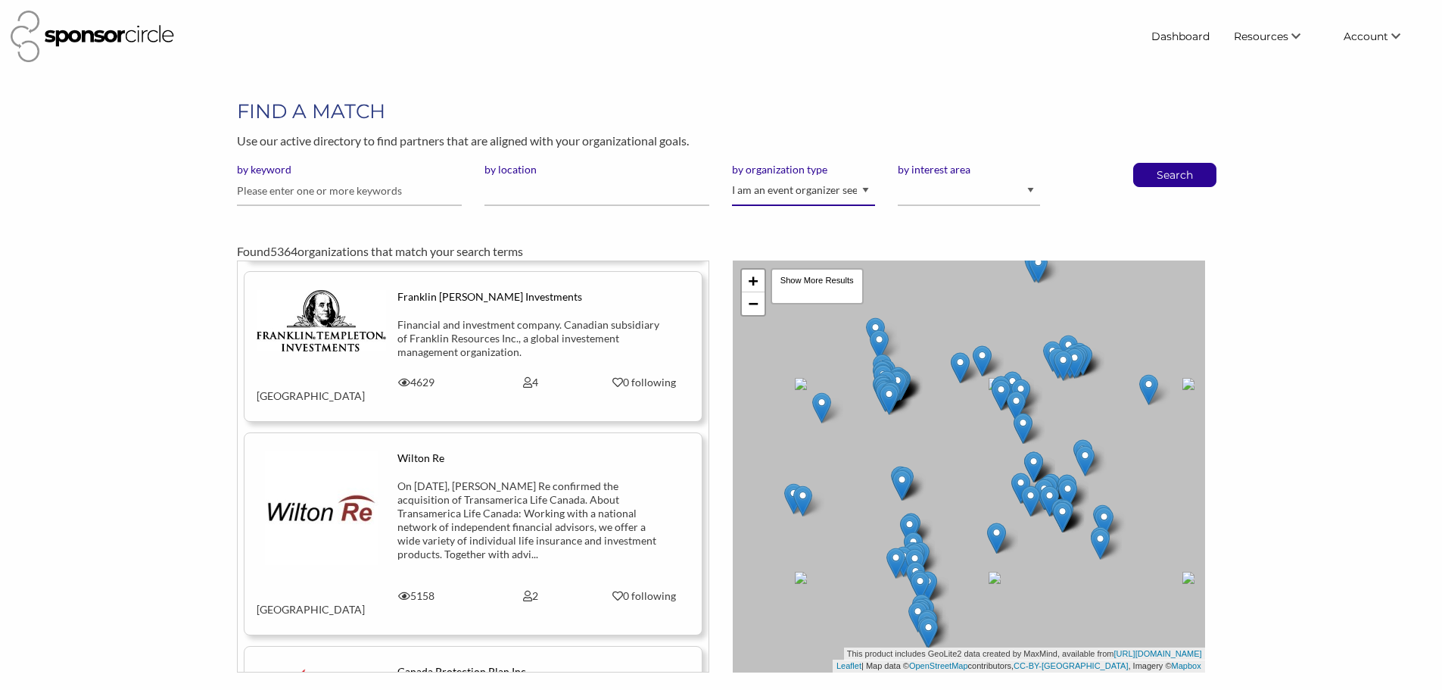
click at [818, 195] on select "I am an event organizer seeking new partnerships with suppliers, exhibitors or …" at bounding box center [803, 191] width 142 height 30
select select "Sponsor"
click at [732, 176] on select "I am an event organizer seeking new partnerships with suppliers, exhibitors or …" at bounding box center [803, 191] width 142 height 30
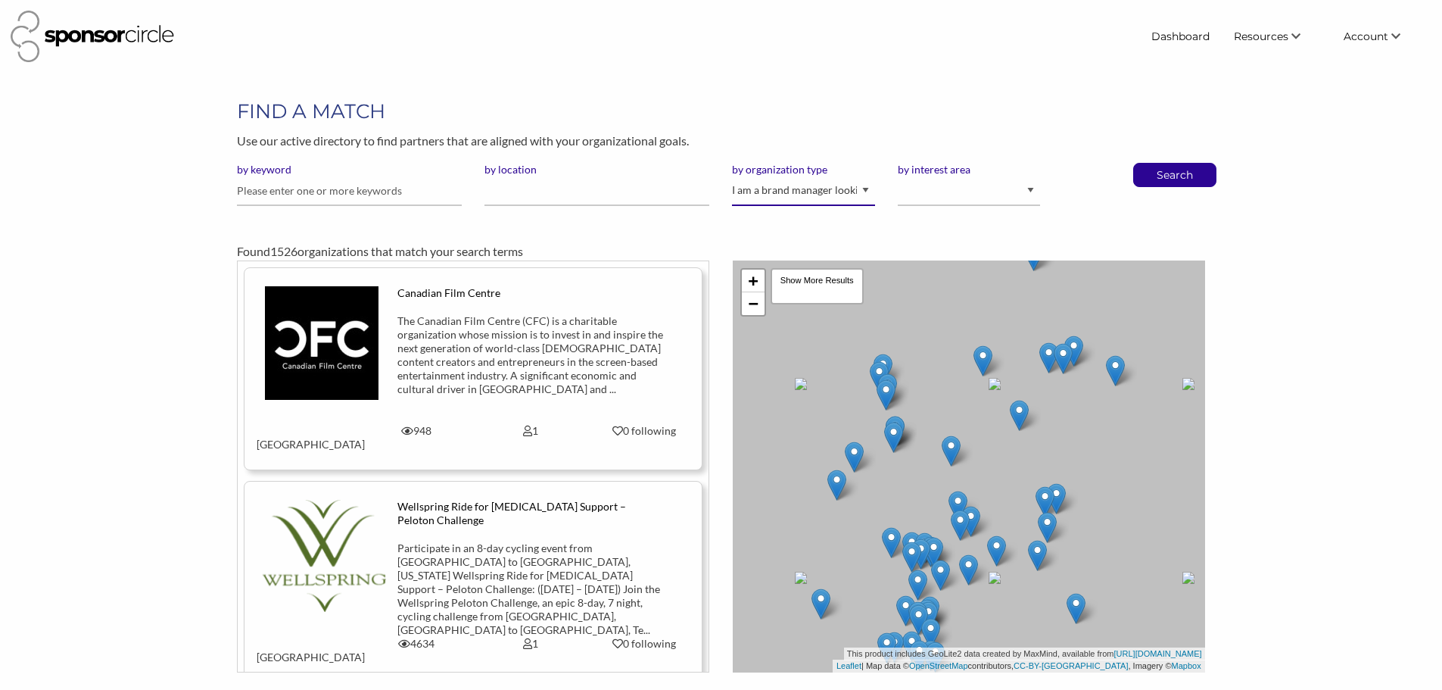
click at [837, 190] on select "I am an event organizer seeking new partnerships with suppliers, exhibitors or …" at bounding box center [803, 191] width 142 height 30
select select "Property"
click at [732, 176] on select "I am an event organizer seeking new partnerships with suppliers, exhibitors or …" at bounding box center [803, 191] width 142 height 30
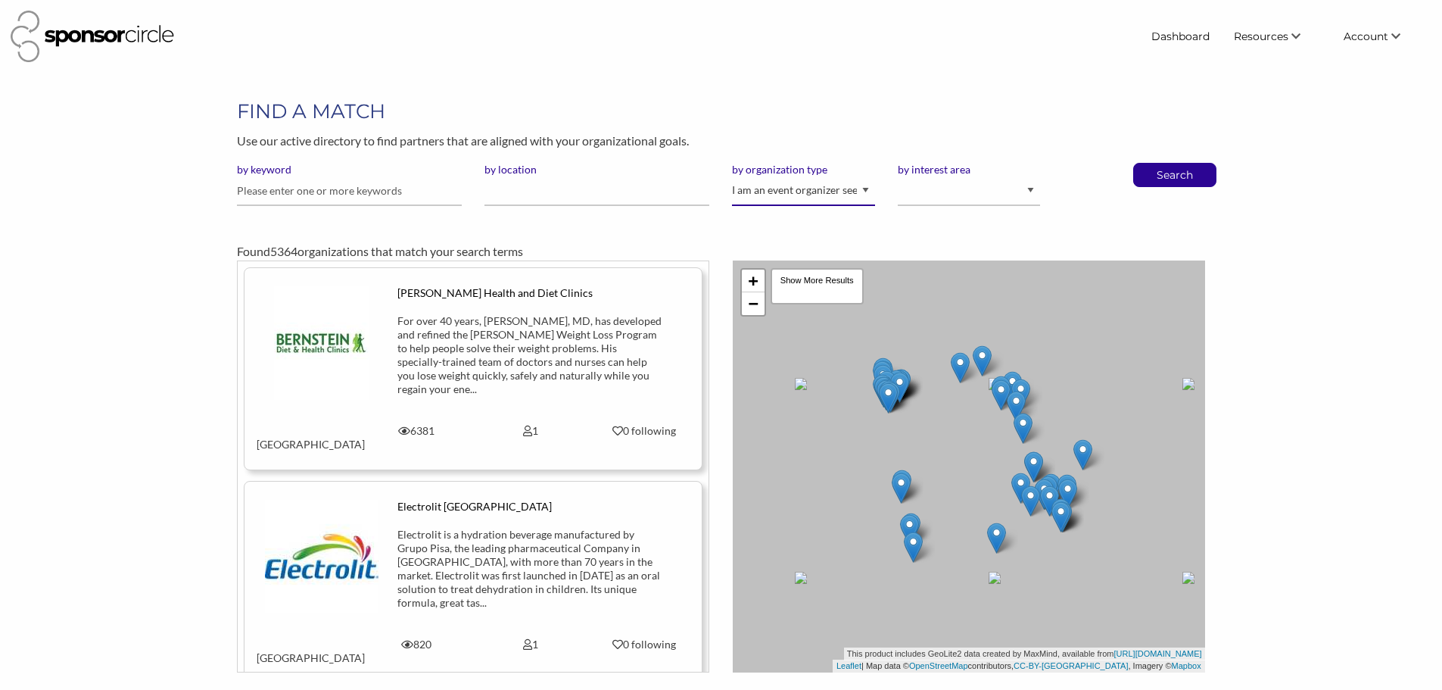
click at [861, 195] on select "I am an event organizer seeking new partnerships with suppliers, exhibitors or …" at bounding box center [803, 191] width 142 height 30
click at [732, 176] on select "I am an event organizer seeking new partnerships with suppliers, exhibitors or …" at bounding box center [803, 191] width 142 height 30
click at [1163, 174] on p "Search" at bounding box center [1175, 175] width 50 height 23
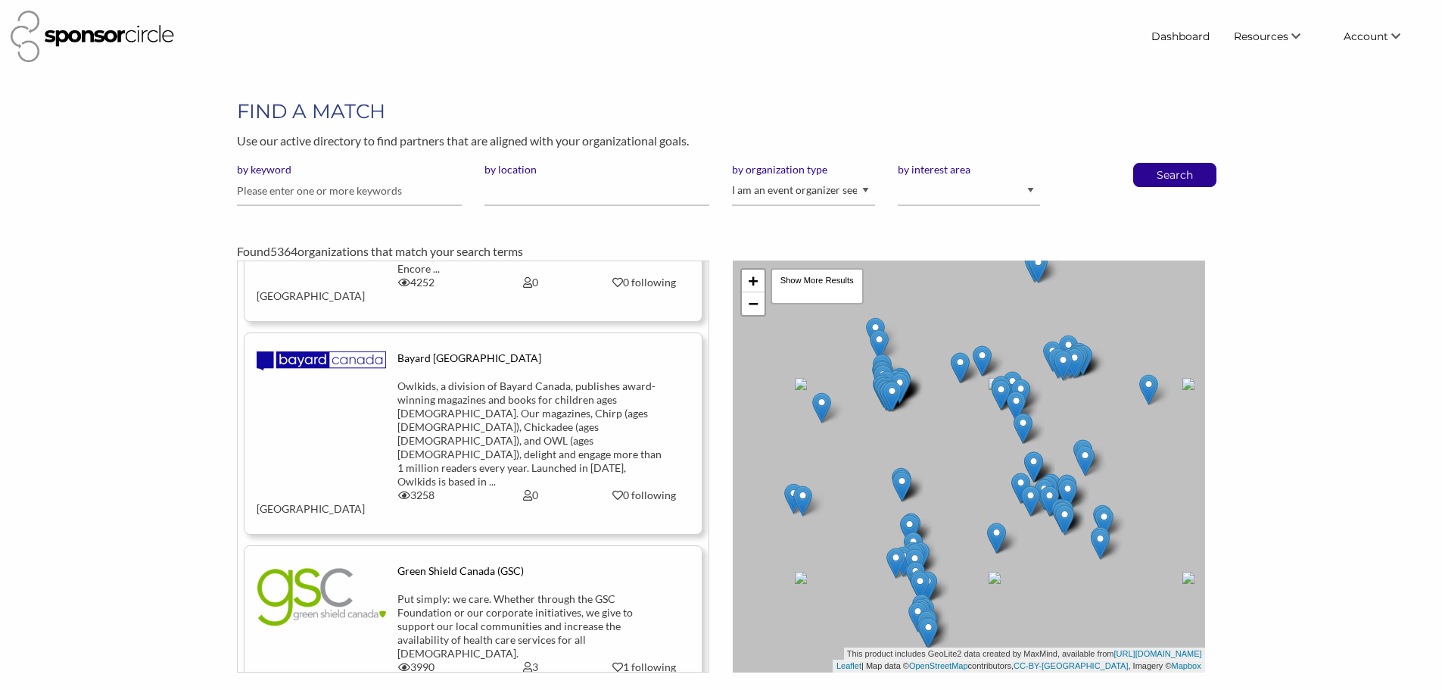
scroll to position [10253, 0]
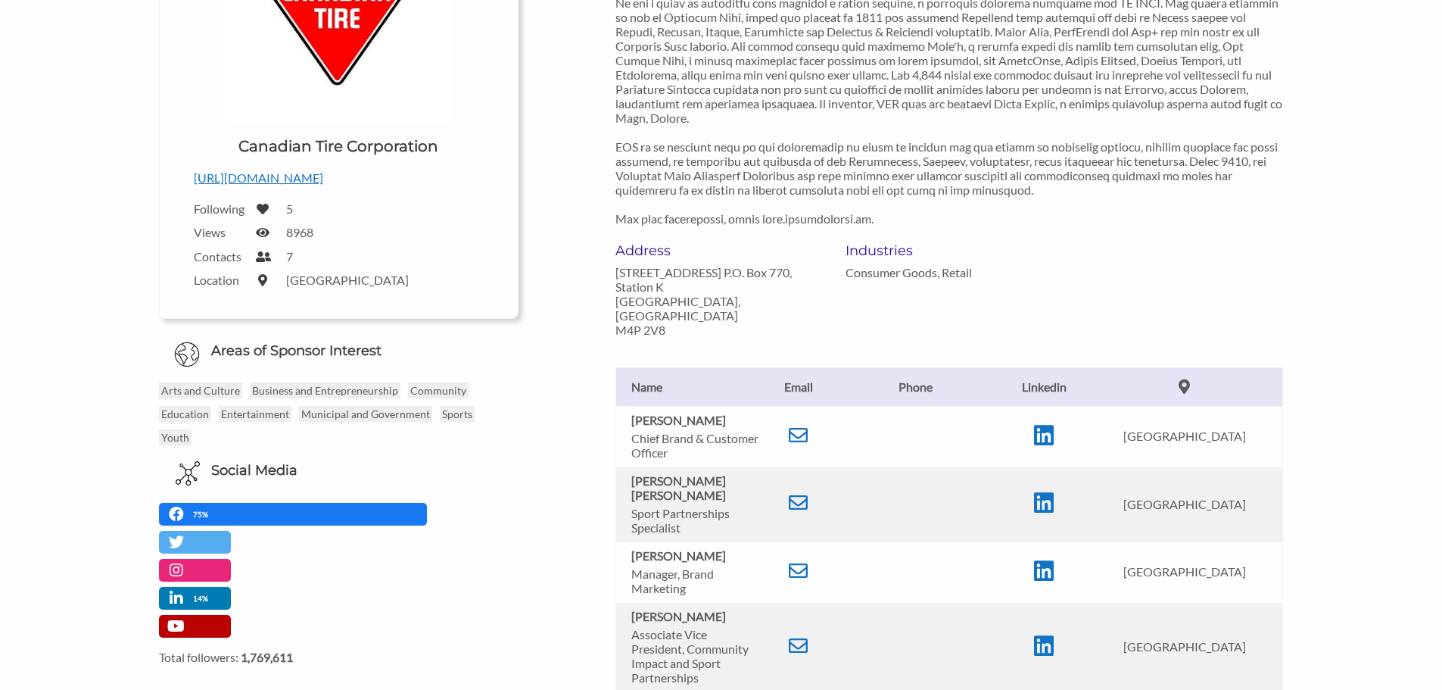
scroll to position [530, 0]
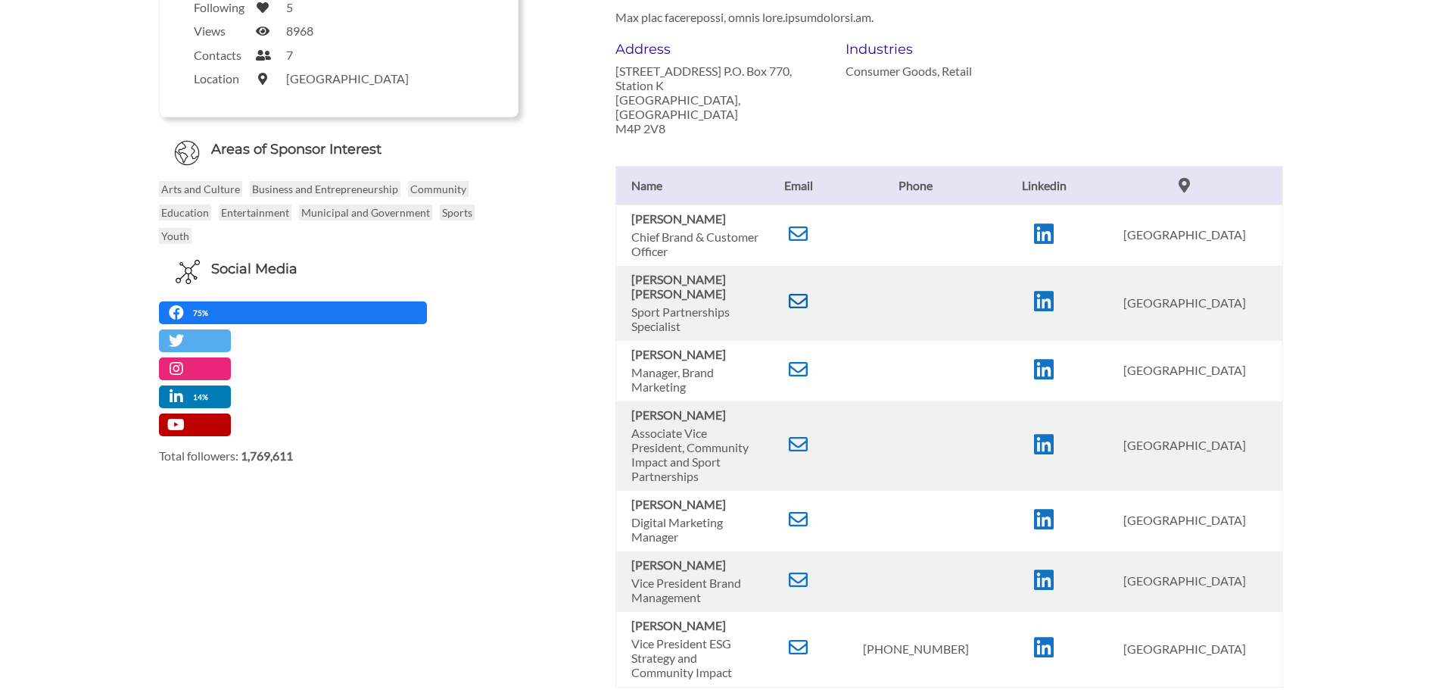
click at [808, 291] on icon at bounding box center [798, 300] width 19 height 19
click at [897, 341] on td at bounding box center [916, 371] width 172 height 61
click at [808, 360] on icon at bounding box center [798, 369] width 19 height 19
click at [600, 232] on div "OVERVIEW OPPORTUNITIES NEWS GALLERY Sponsorship Overview Address 2180 Yonge Str…" at bounding box center [912, 269] width 765 height 1267
click at [898, 446] on td at bounding box center [916, 445] width 172 height 89
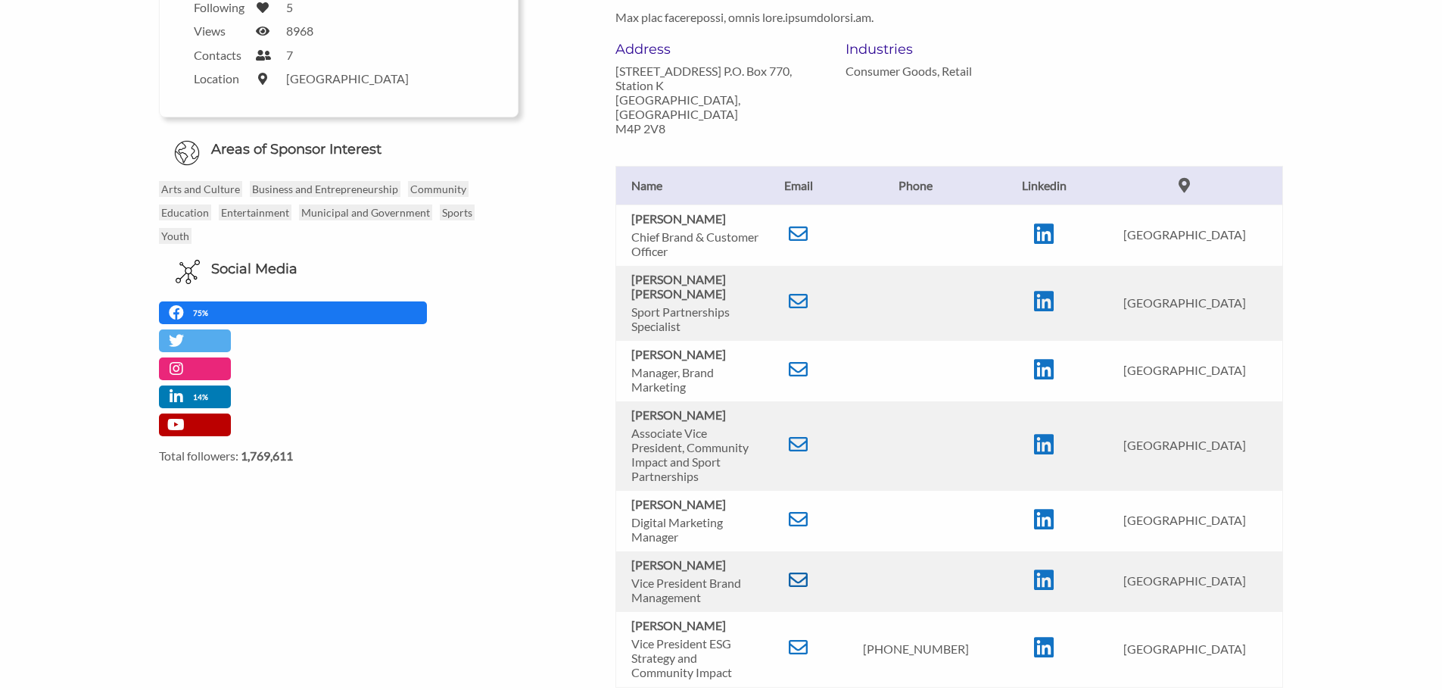
click at [808, 570] on icon at bounding box center [798, 579] width 19 height 19
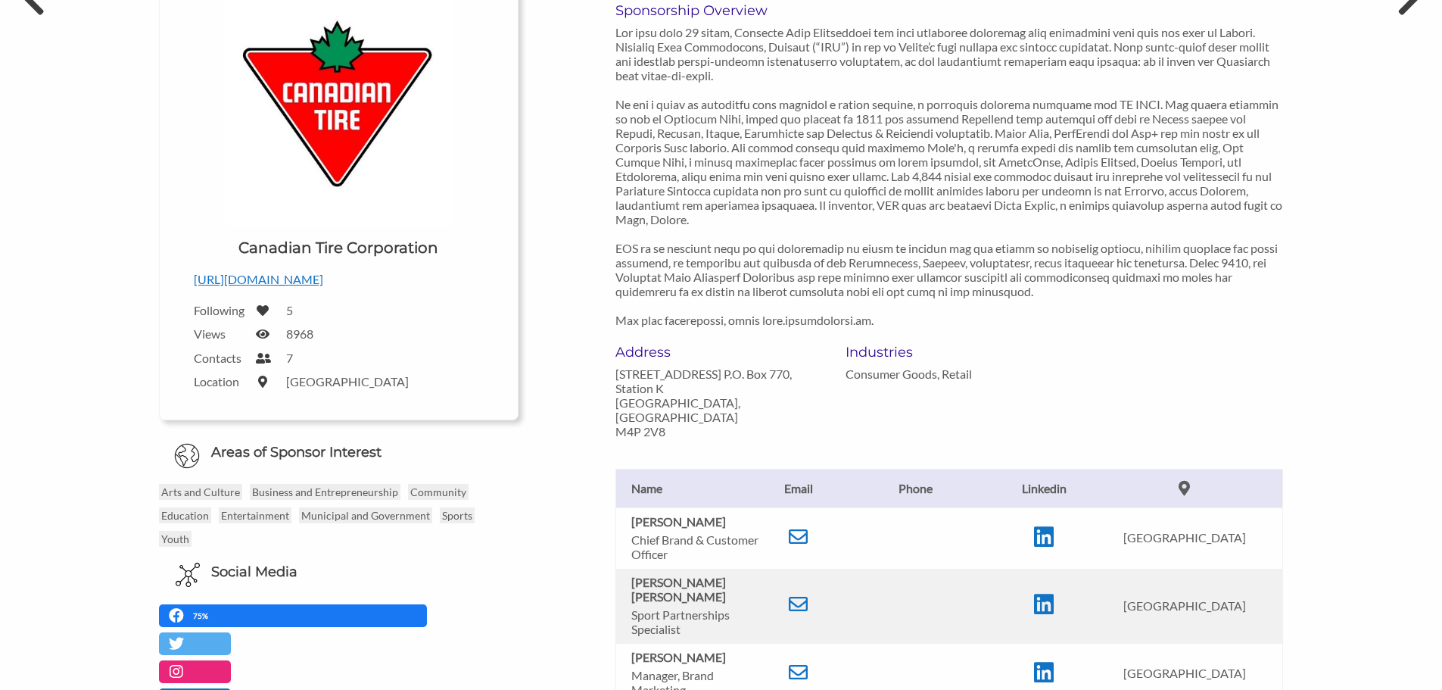
scroll to position [0, 0]
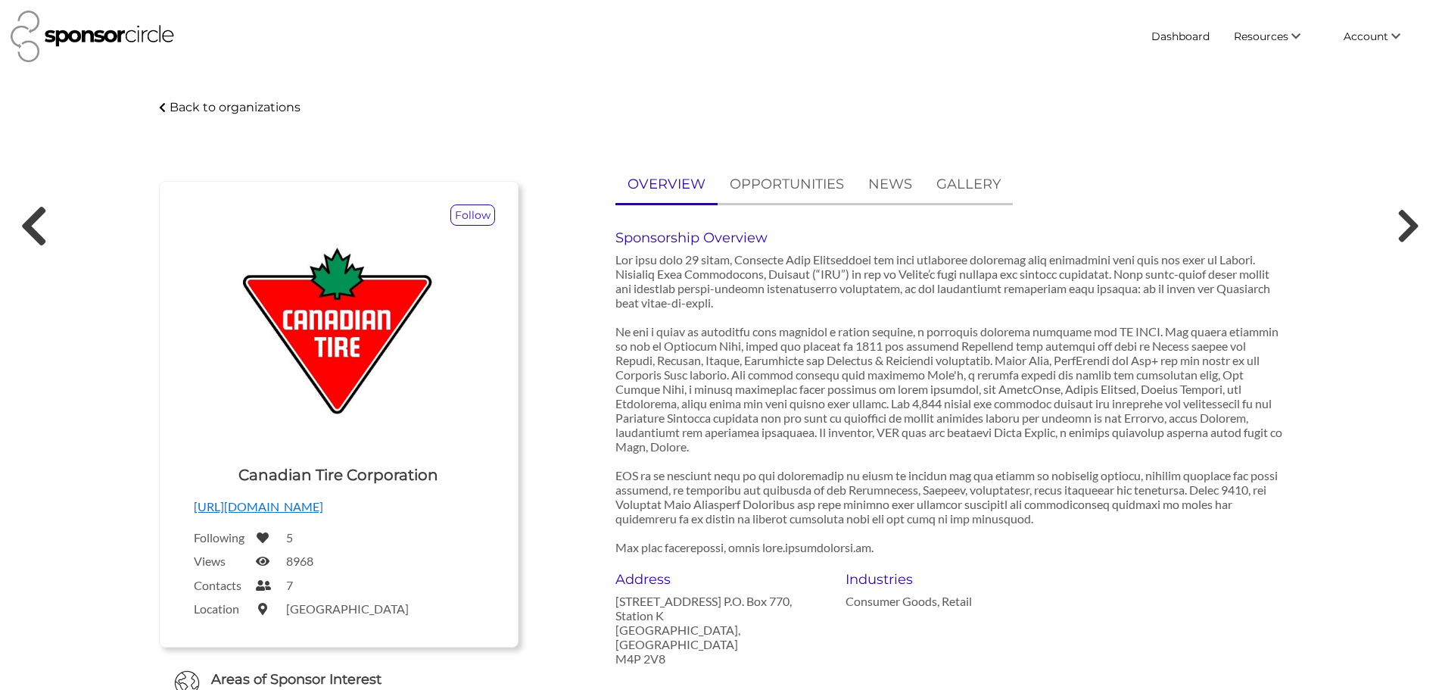
click at [33, 211] on icon at bounding box center [33, 225] width 28 height 45
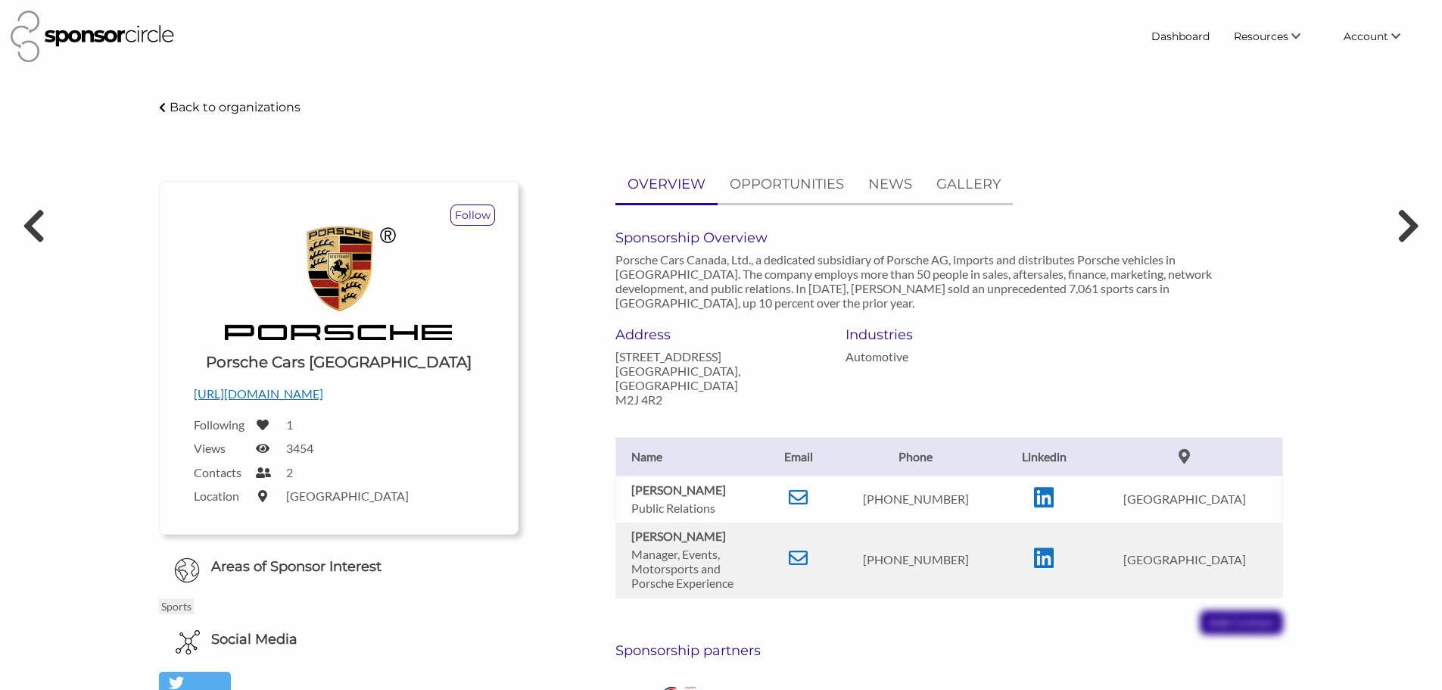
click at [46, 218] on div "Porsche Cars Canada - Sponsor Circle Back to organizations Follow Upload a logo…" at bounding box center [721, 547] width 1442 height 899
click at [36, 220] on icon at bounding box center [33, 225] width 28 height 45
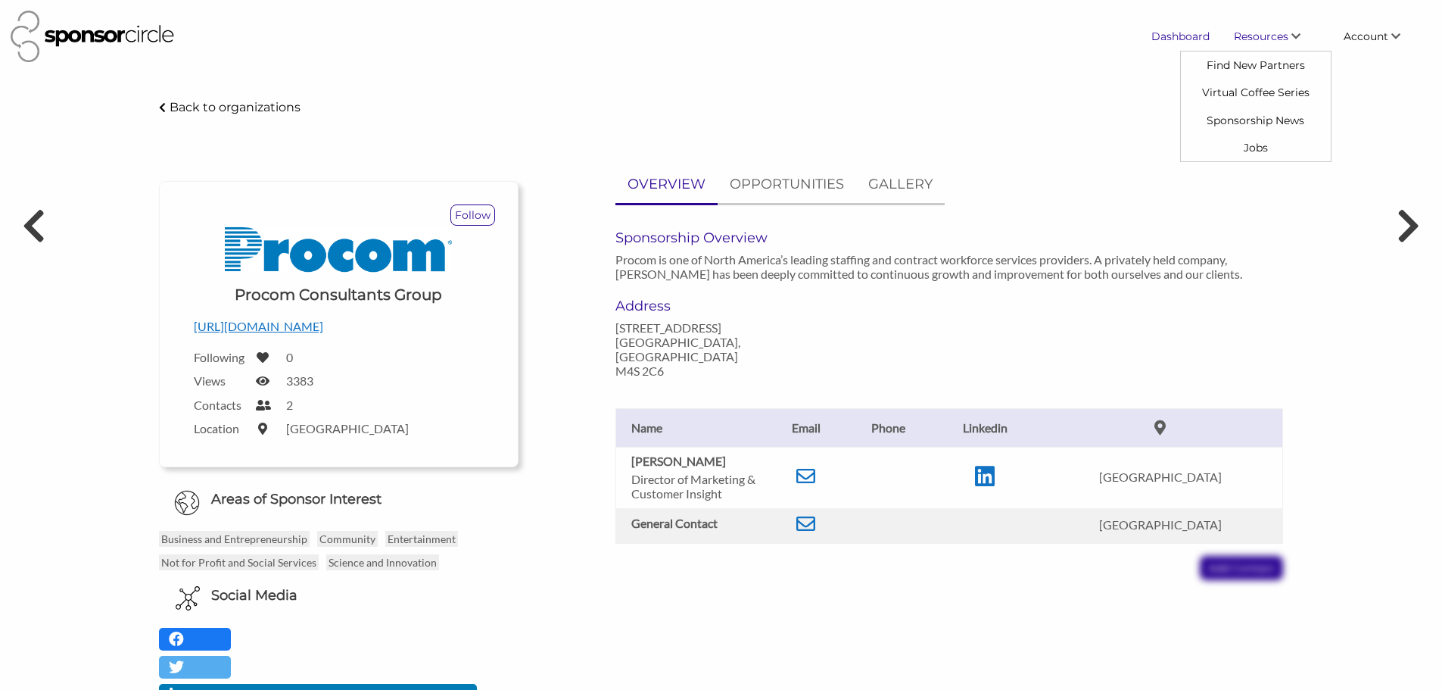
click at [1174, 34] on link "Dashboard" at bounding box center [1180, 36] width 83 height 27
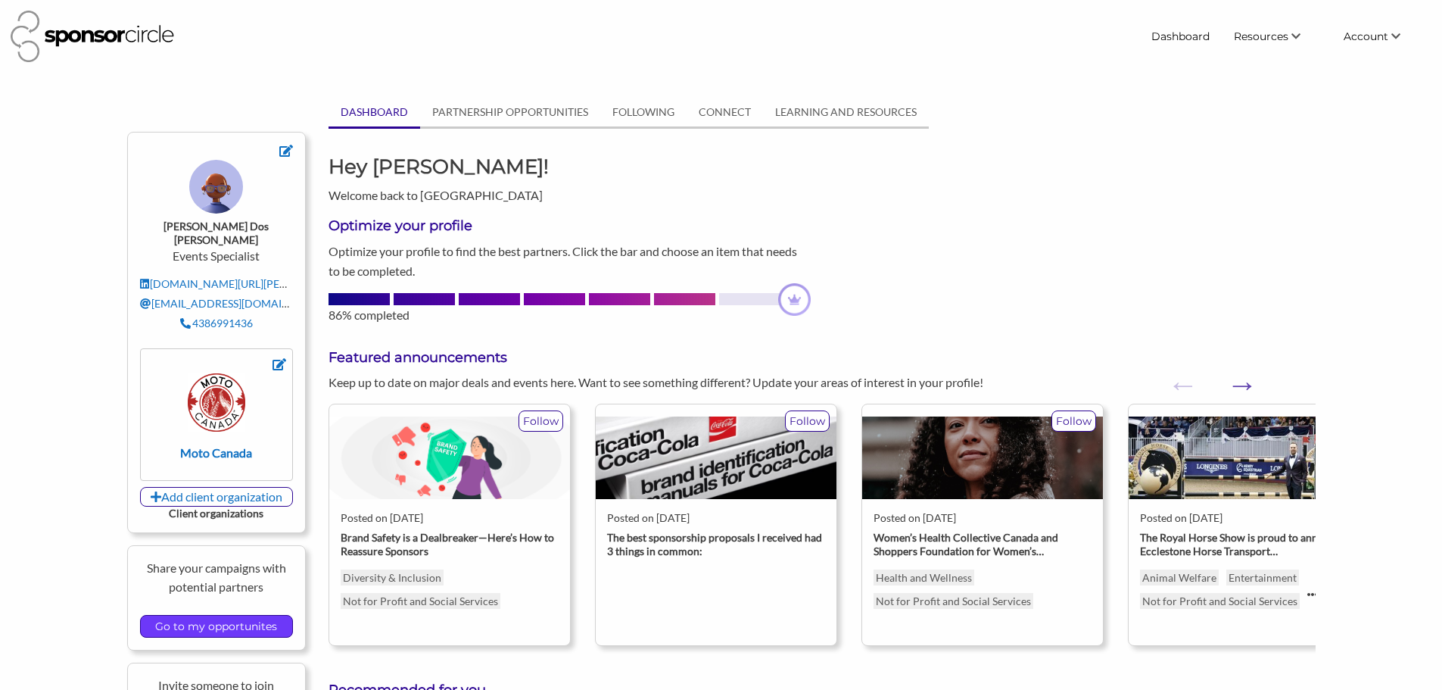
click at [239, 616] on input "Go to my opportunites" at bounding box center [216, 626] width 137 height 21
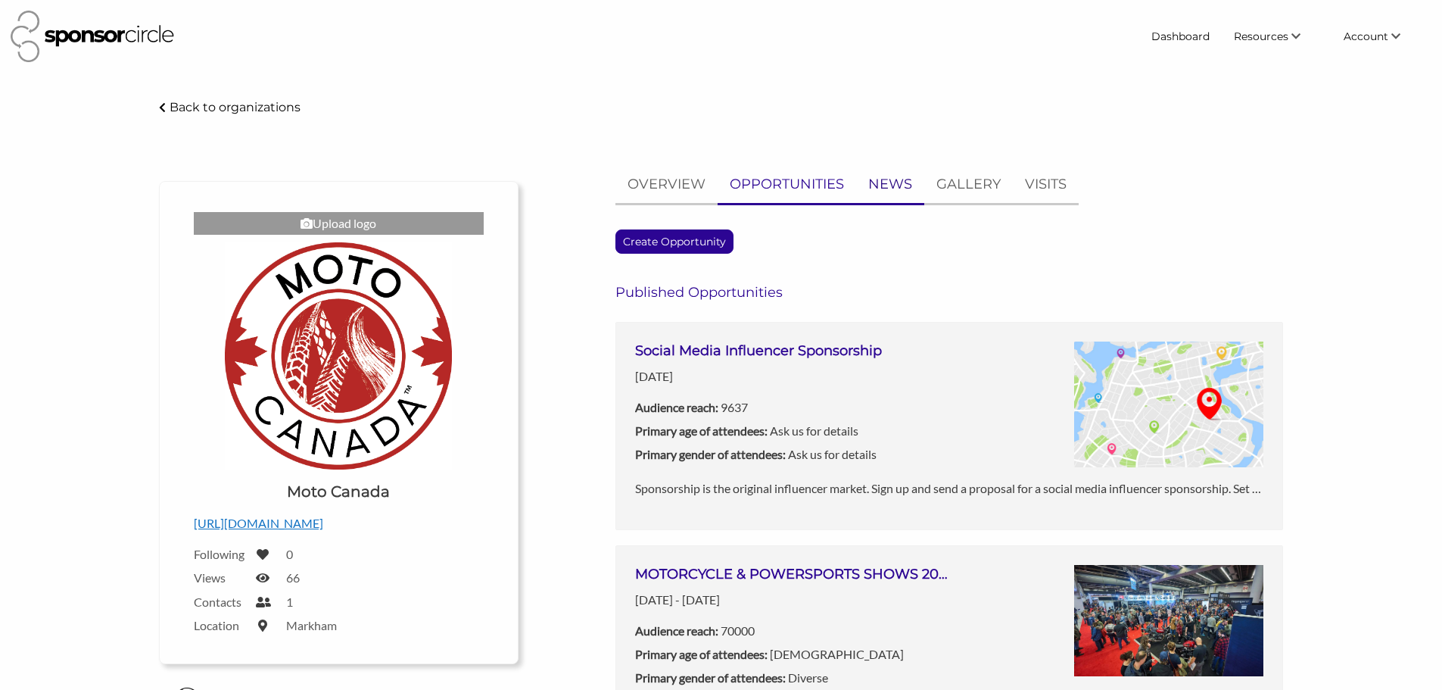
click at [915, 187] on link "NEWS" at bounding box center [890, 184] width 68 height 37
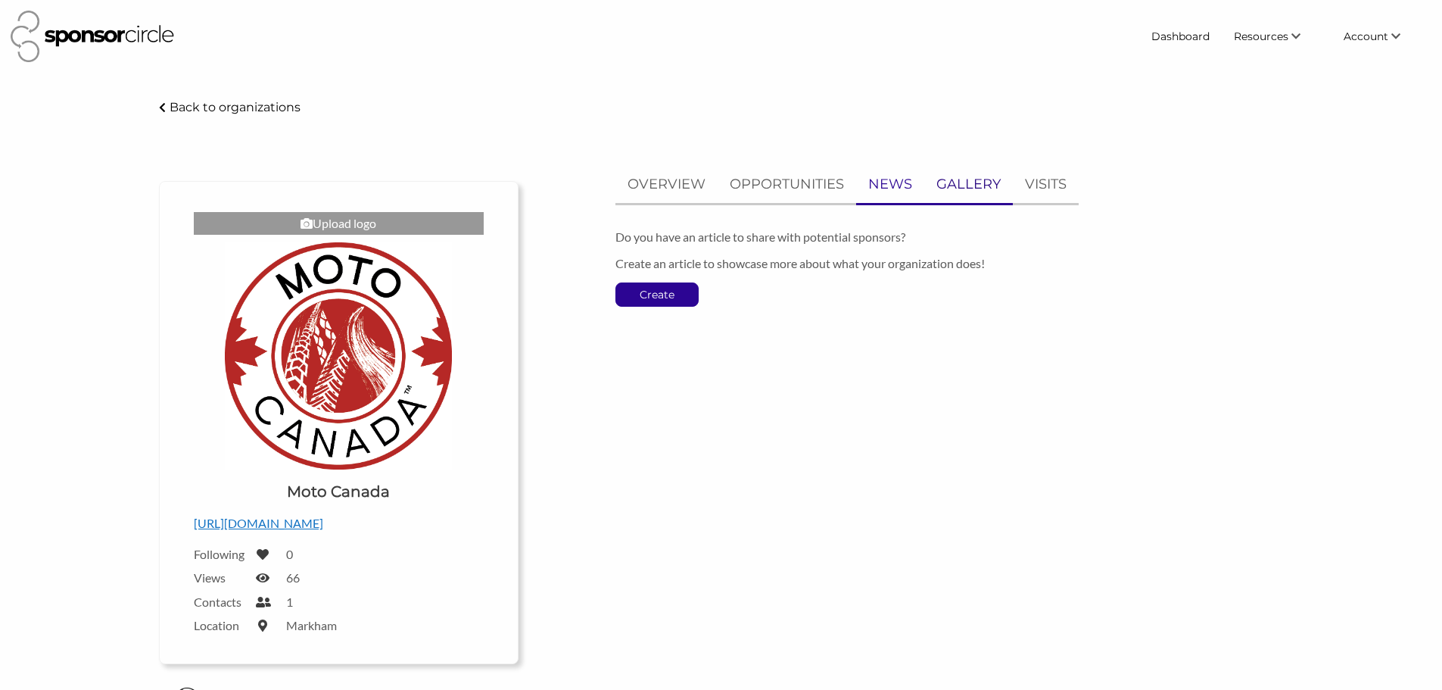
click at [951, 185] on p "GALLERY" at bounding box center [969, 184] width 64 height 22
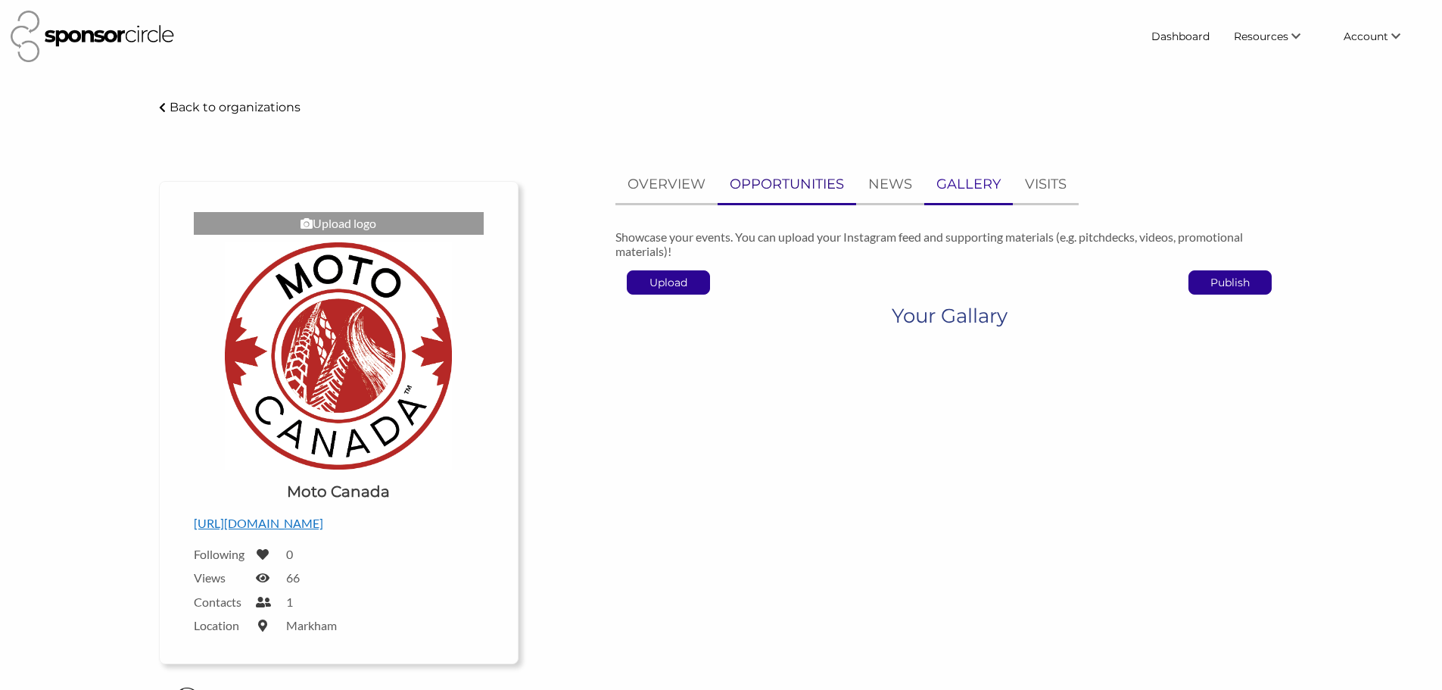
click at [763, 184] on p "OPPORTUNITIES" at bounding box center [787, 184] width 114 height 22
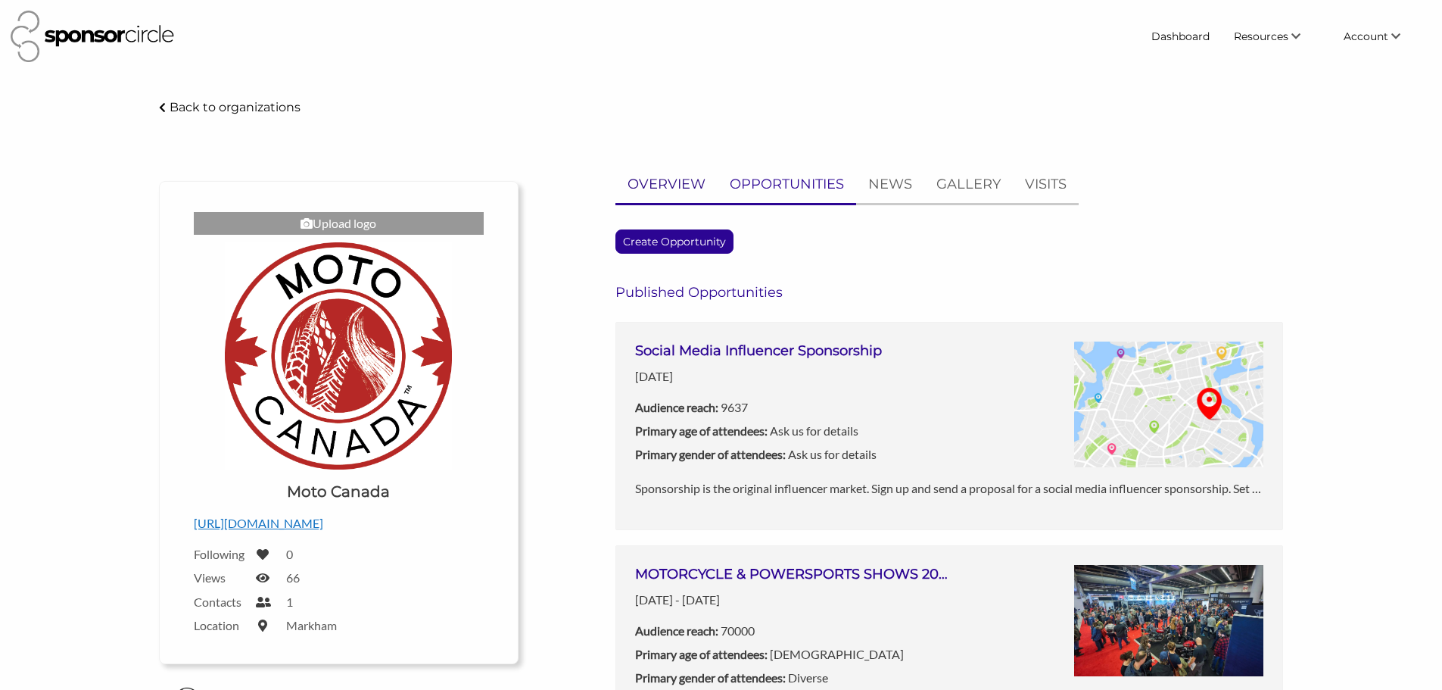
click at [677, 186] on p "OVERVIEW" at bounding box center [667, 184] width 78 height 22
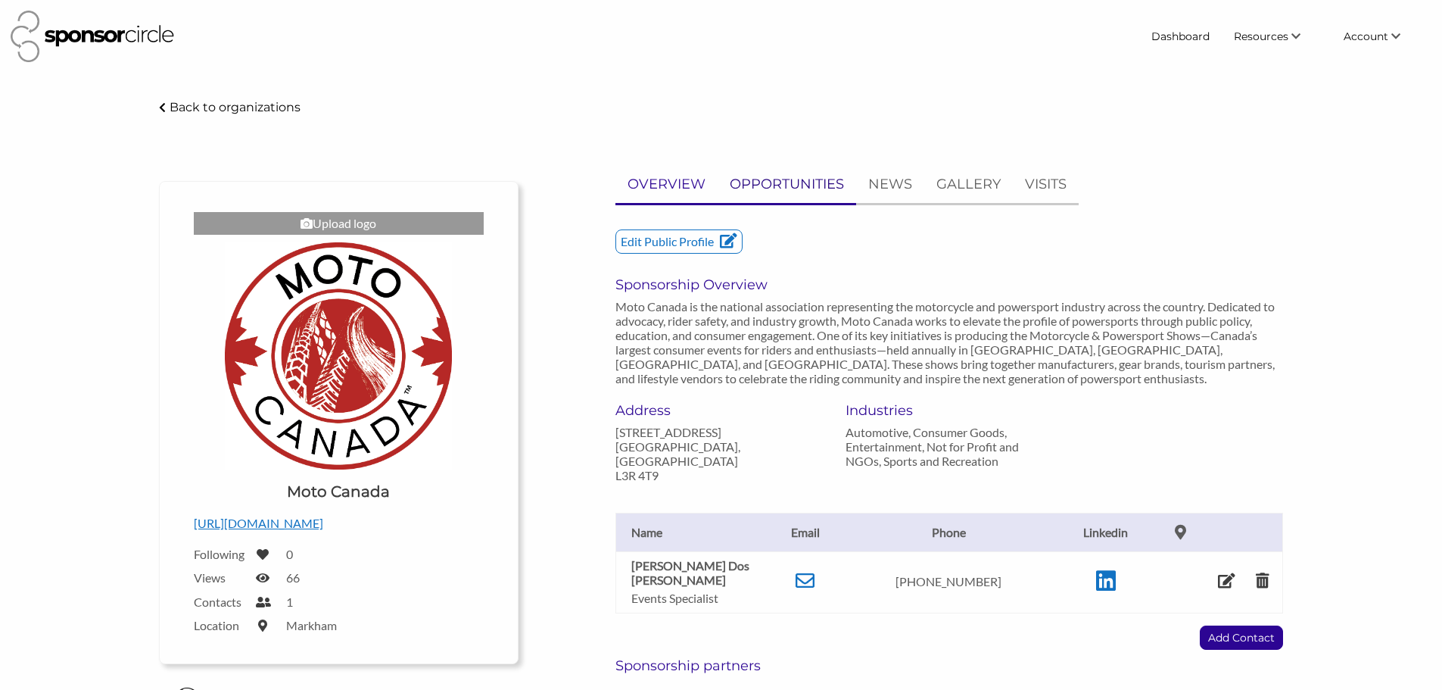
click at [829, 182] on p "OPPORTUNITIES" at bounding box center [787, 184] width 114 height 22
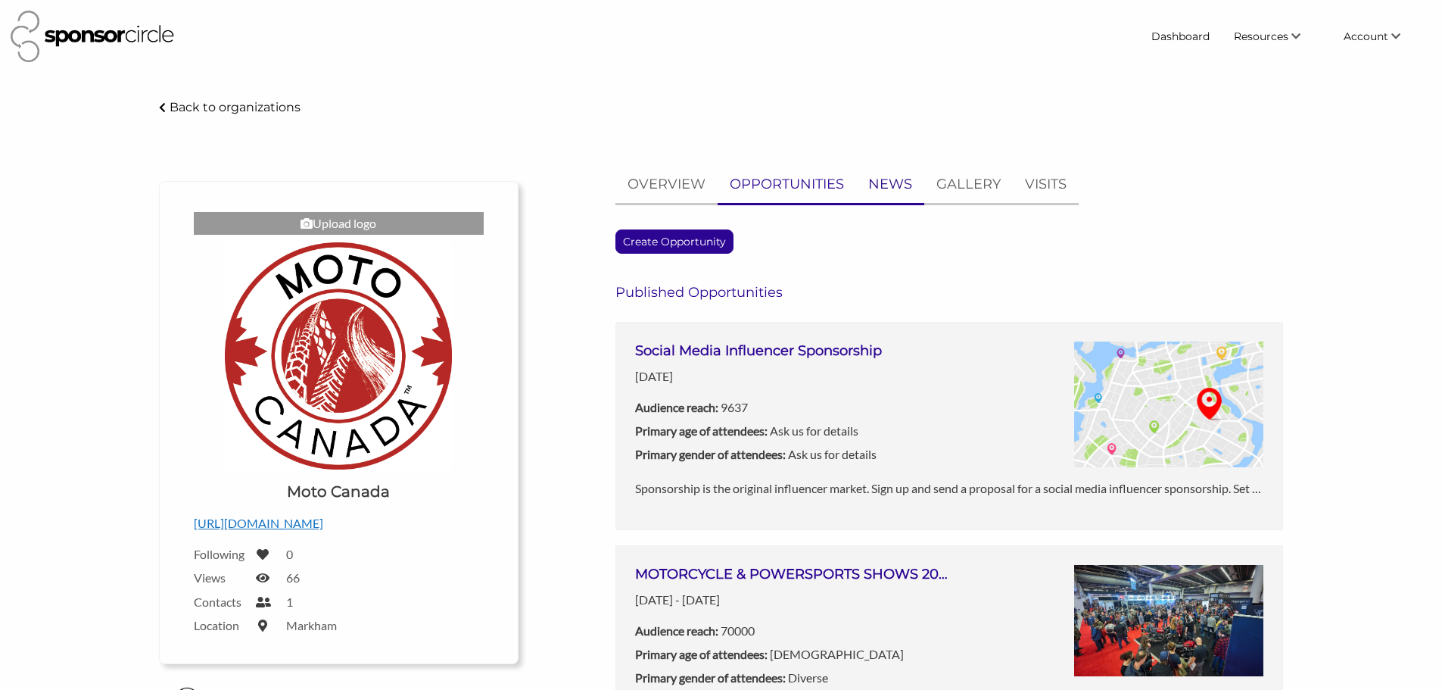
click at [886, 177] on p "NEWS" at bounding box center [890, 184] width 44 height 22
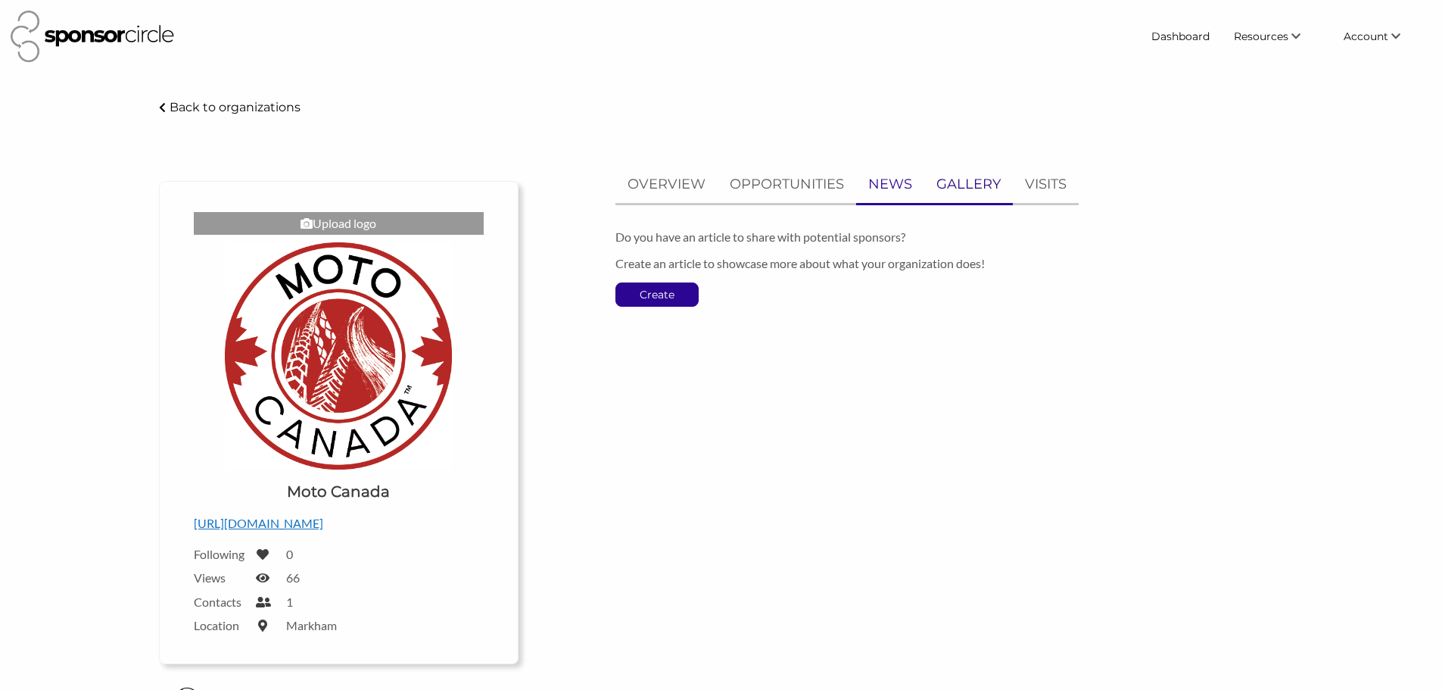
click at [943, 177] on p "GALLERY" at bounding box center [969, 184] width 64 height 22
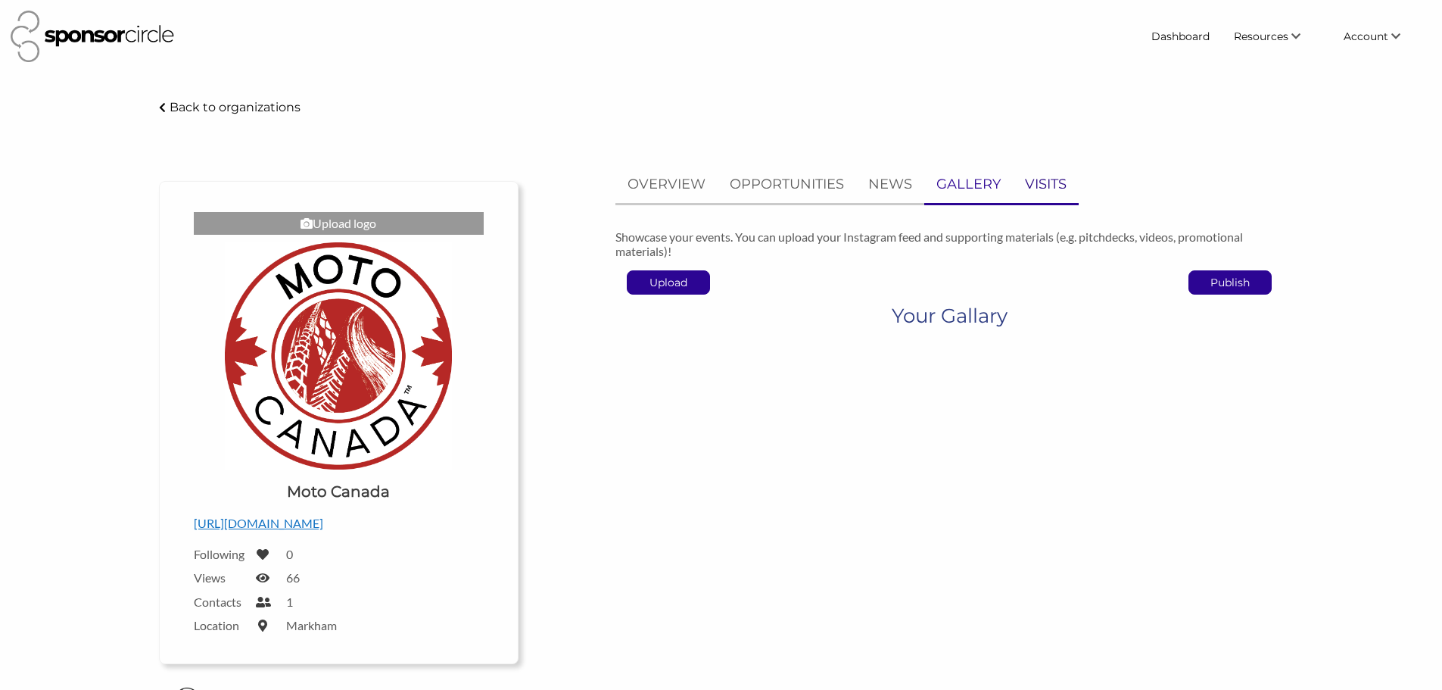
click at [1039, 177] on p "VISITS" at bounding box center [1046, 184] width 42 height 22
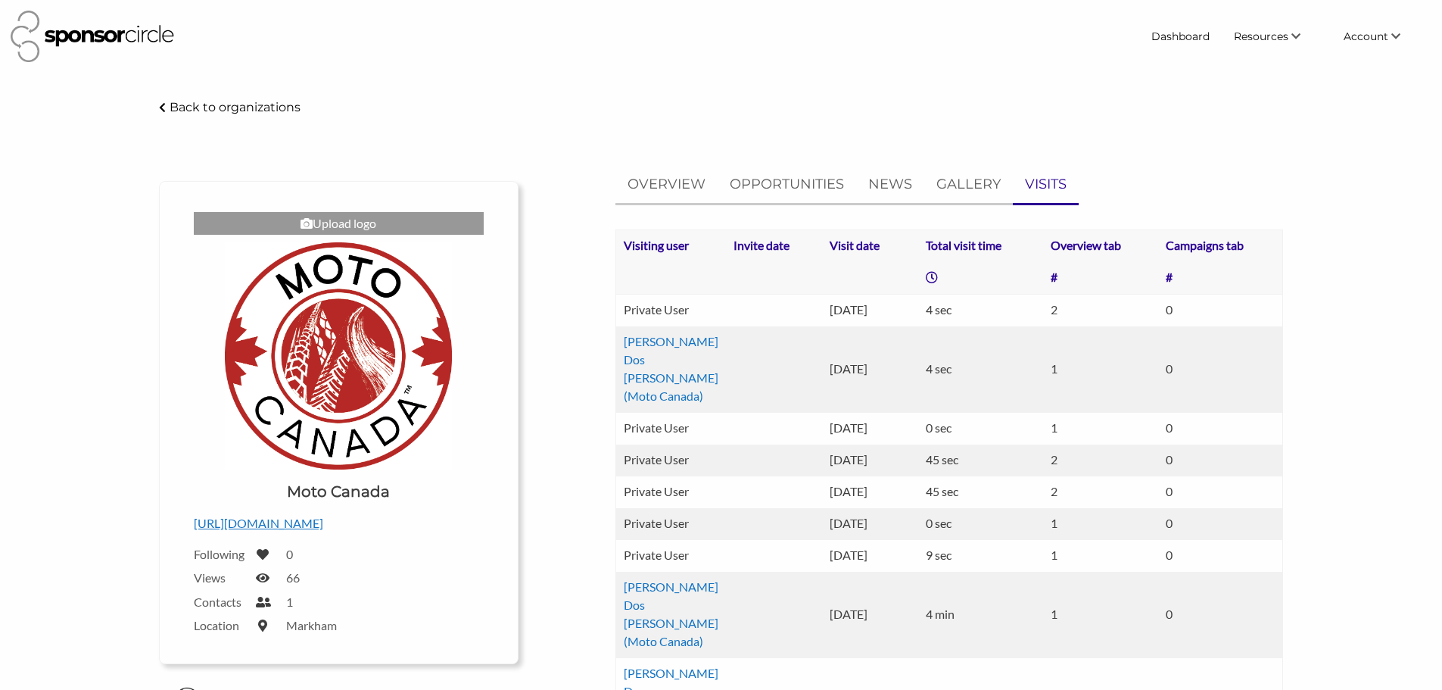
click at [1049, 313] on td "2" at bounding box center [1100, 310] width 115 height 33
click at [1082, 243] on th "Overview tab" at bounding box center [1100, 245] width 115 height 33
click at [1047, 275] on th "#" at bounding box center [1100, 278] width 115 height 33
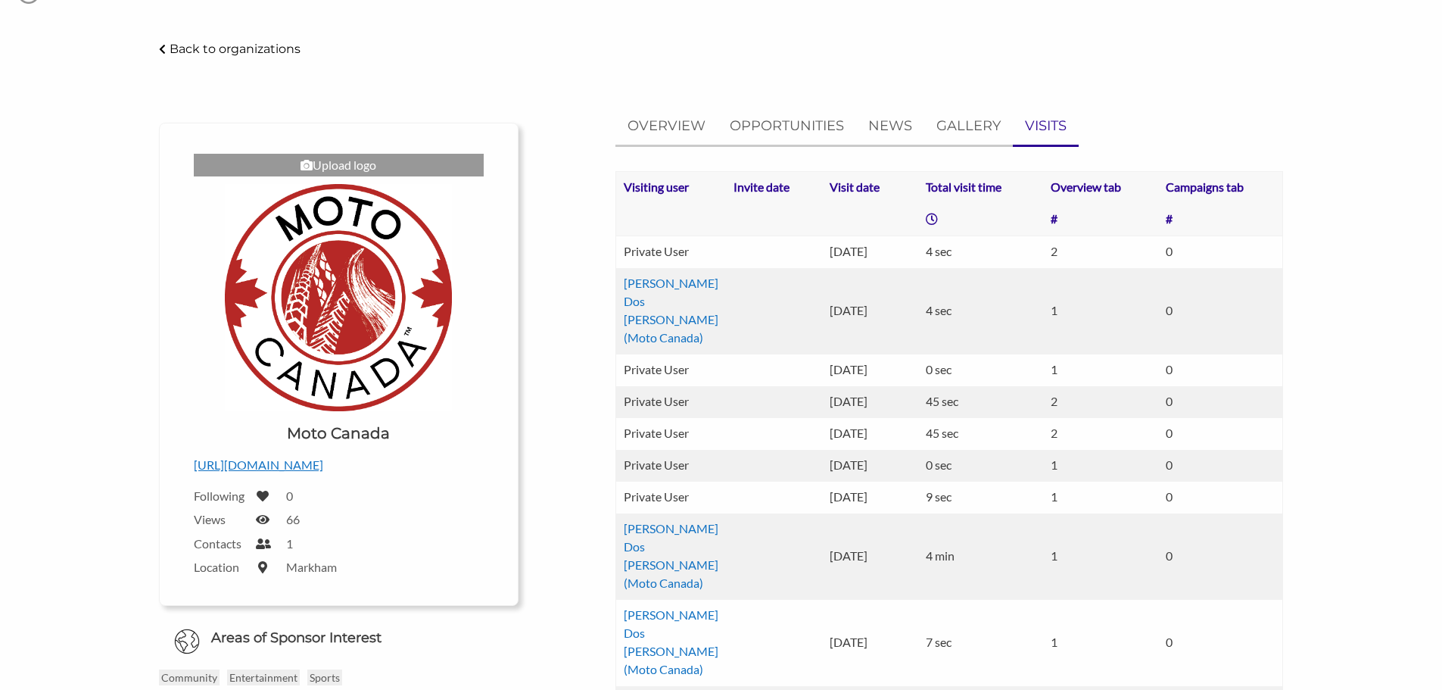
scroll to position [76, 0]
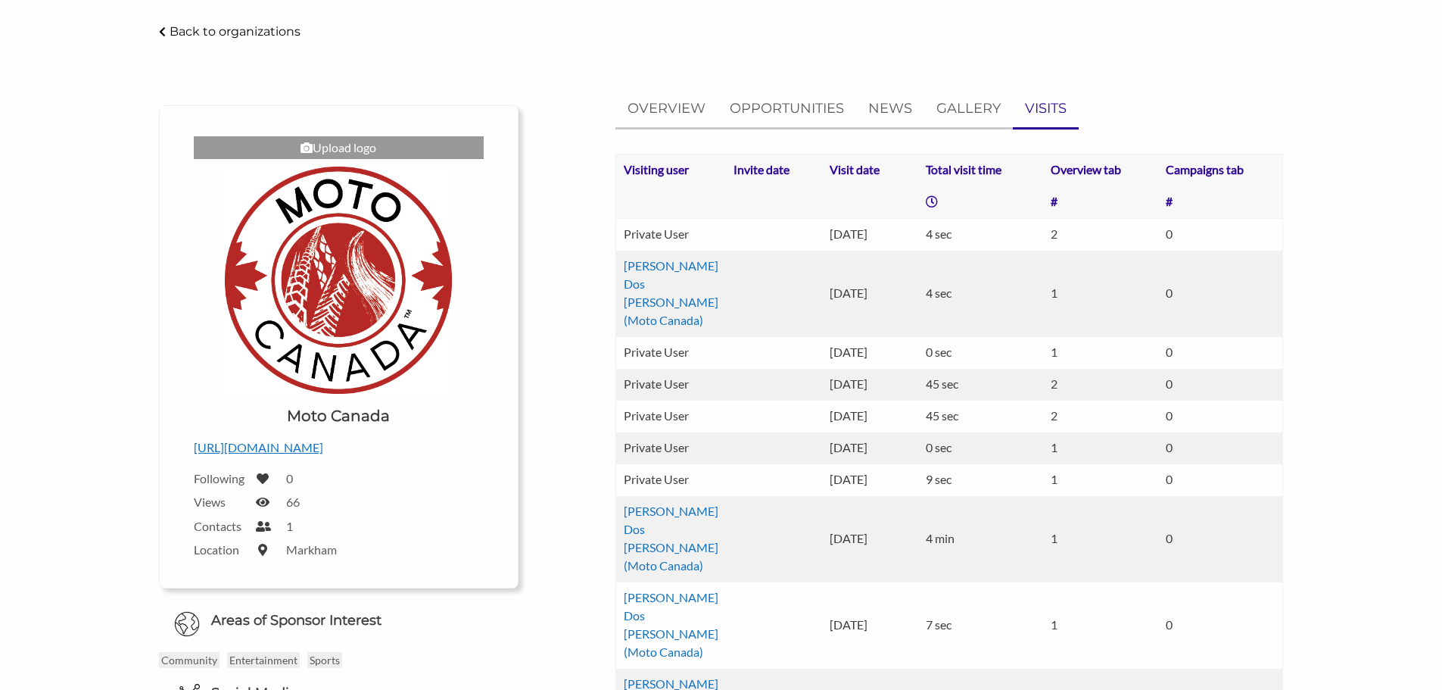
click at [764, 241] on td at bounding box center [774, 234] width 96 height 33
click at [675, 240] on td "Private User" at bounding box center [671, 234] width 111 height 33
click at [190, 31] on p "Back to organizations" at bounding box center [235, 31] width 131 height 14
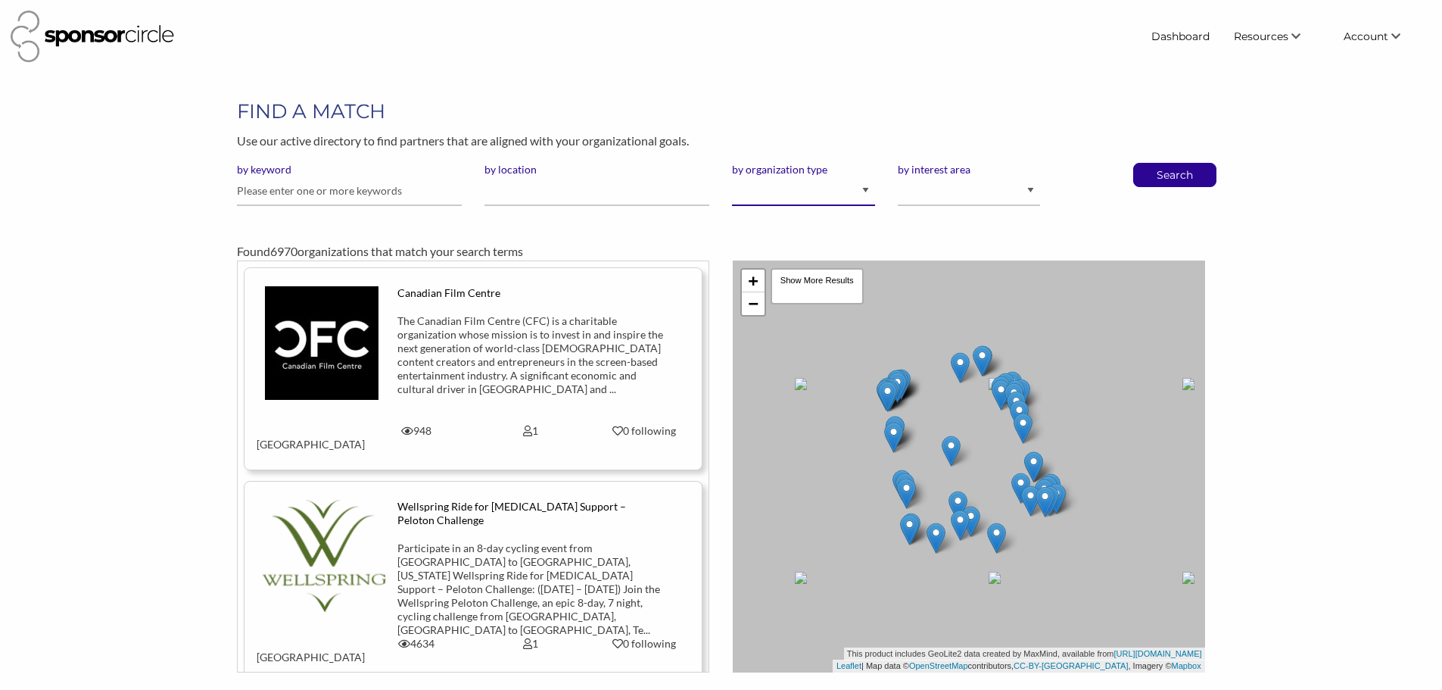
click at [865, 195] on select "I am an event organizer seeking new partnerships with suppliers, exhibitors or …" at bounding box center [803, 191] width 142 height 30
select select "Property"
click at [732, 176] on select "I am an event organizer seeking new partnerships with suppliers, exhibitors or …" at bounding box center [803, 191] width 142 height 30
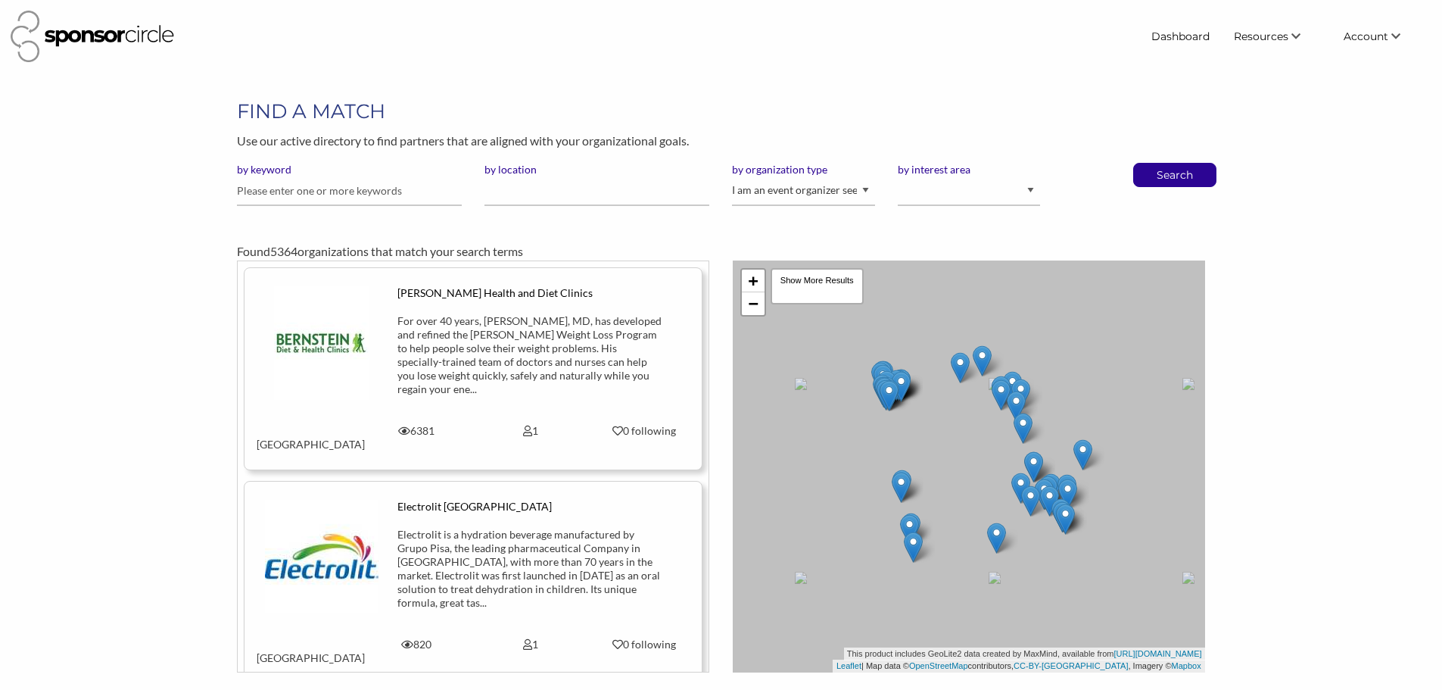
click at [1156, 170] on p "Search" at bounding box center [1175, 175] width 50 height 23
click at [1174, 175] on p "Search" at bounding box center [1175, 175] width 50 height 23
click at [372, 198] on input "text" at bounding box center [349, 191] width 225 height 30
type input "restaurants"
click at [1150, 164] on button "Search" at bounding box center [1175, 175] width 50 height 23
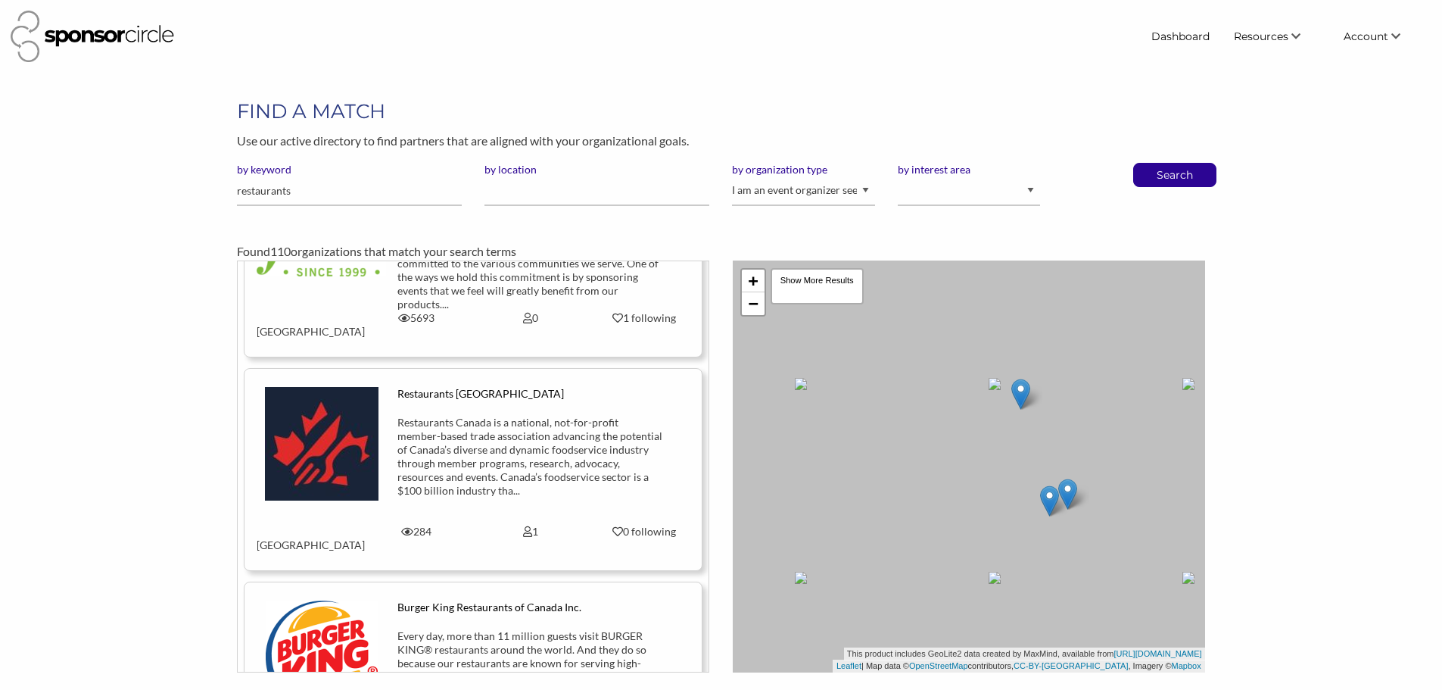
scroll to position [1060, 0]
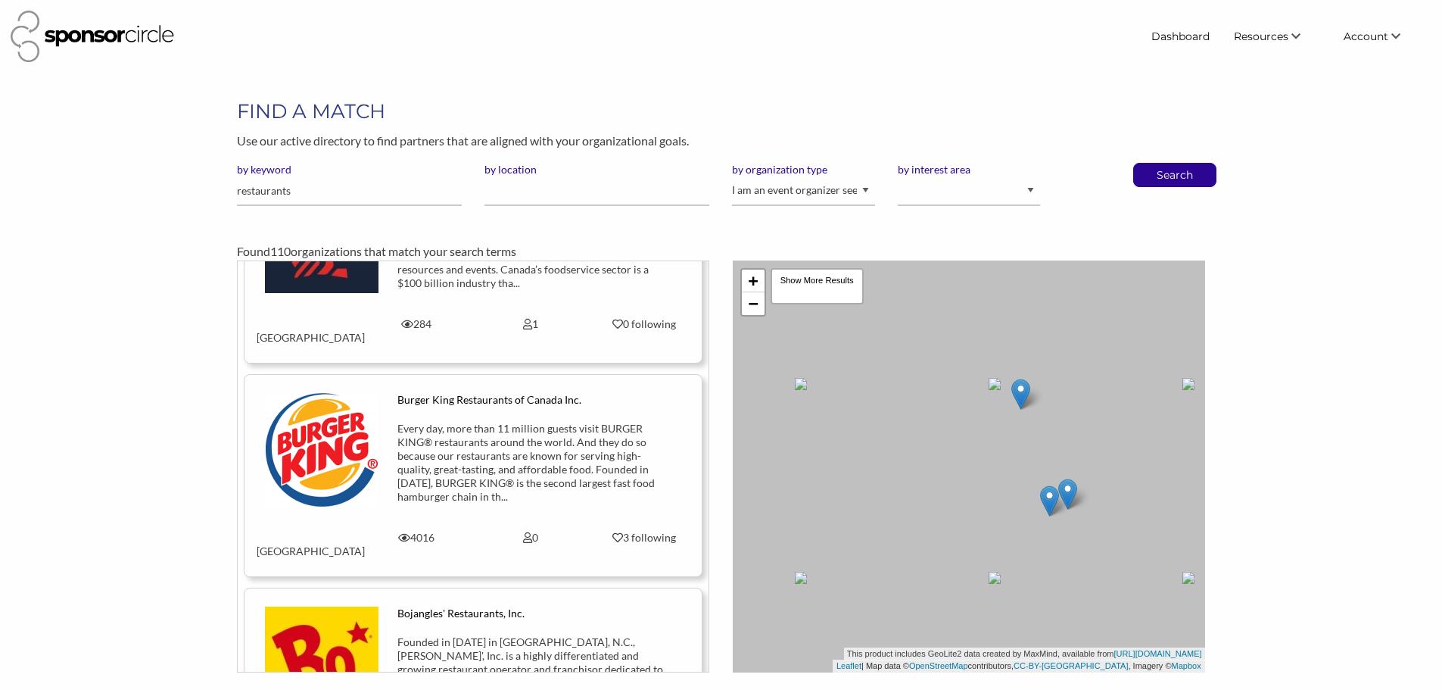
click at [522, 422] on div "Every day, more than 11 million guests visit BURGER KING® restaurants around th…" at bounding box center [530, 463] width 266 height 82
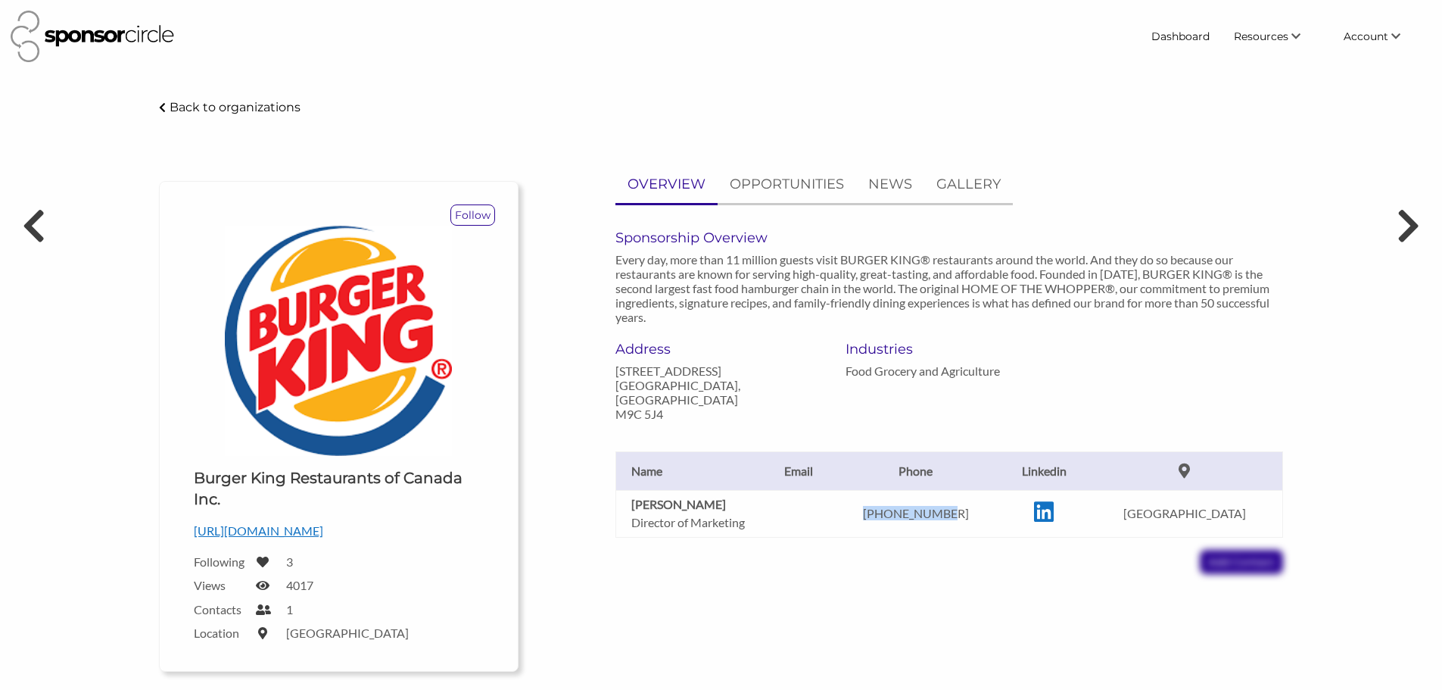
drag, startPoint x: 992, startPoint y: 516, endPoint x: 894, endPoint y: 513, distance: 97.7
click at [894, 513] on p "416-626-7446" at bounding box center [915, 513] width 157 height 14
click at [994, 514] on p "416-626-7446" at bounding box center [915, 513] width 157 height 14
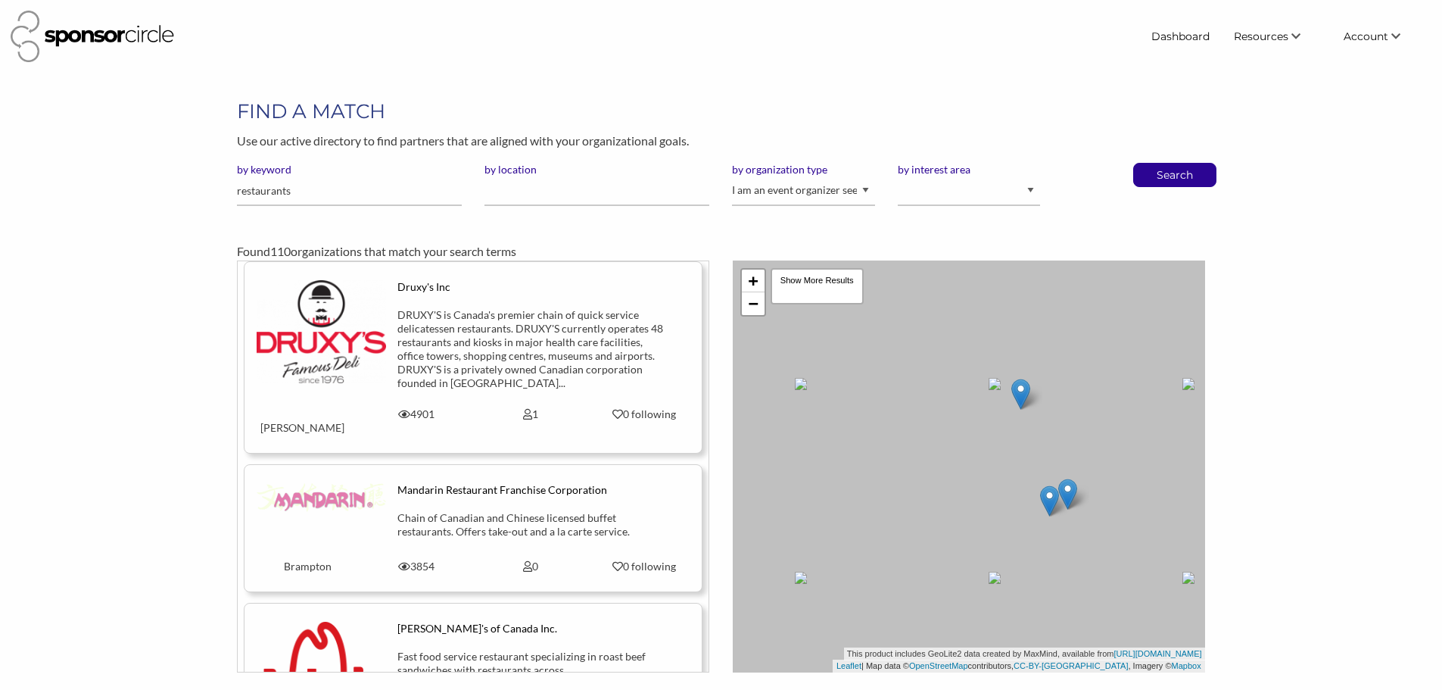
scroll to position [4618, 0]
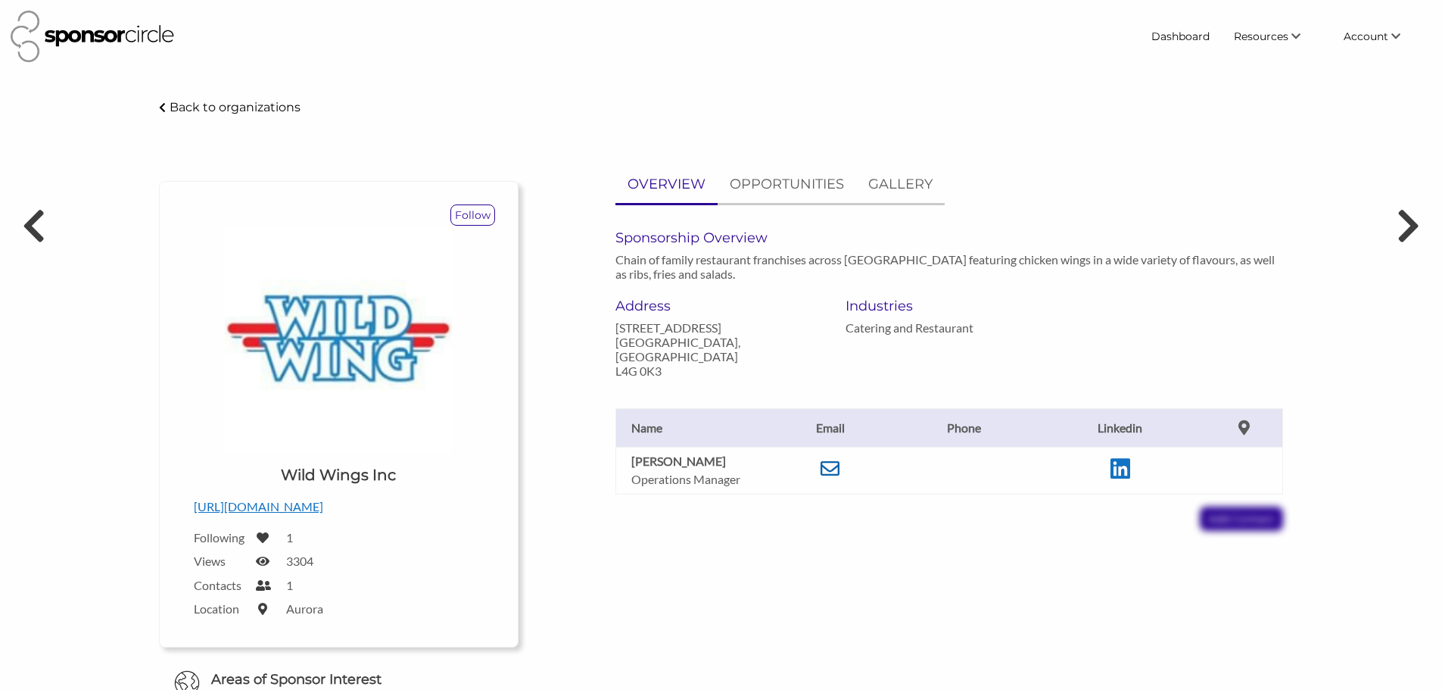
click at [827, 459] on icon at bounding box center [830, 468] width 19 height 19
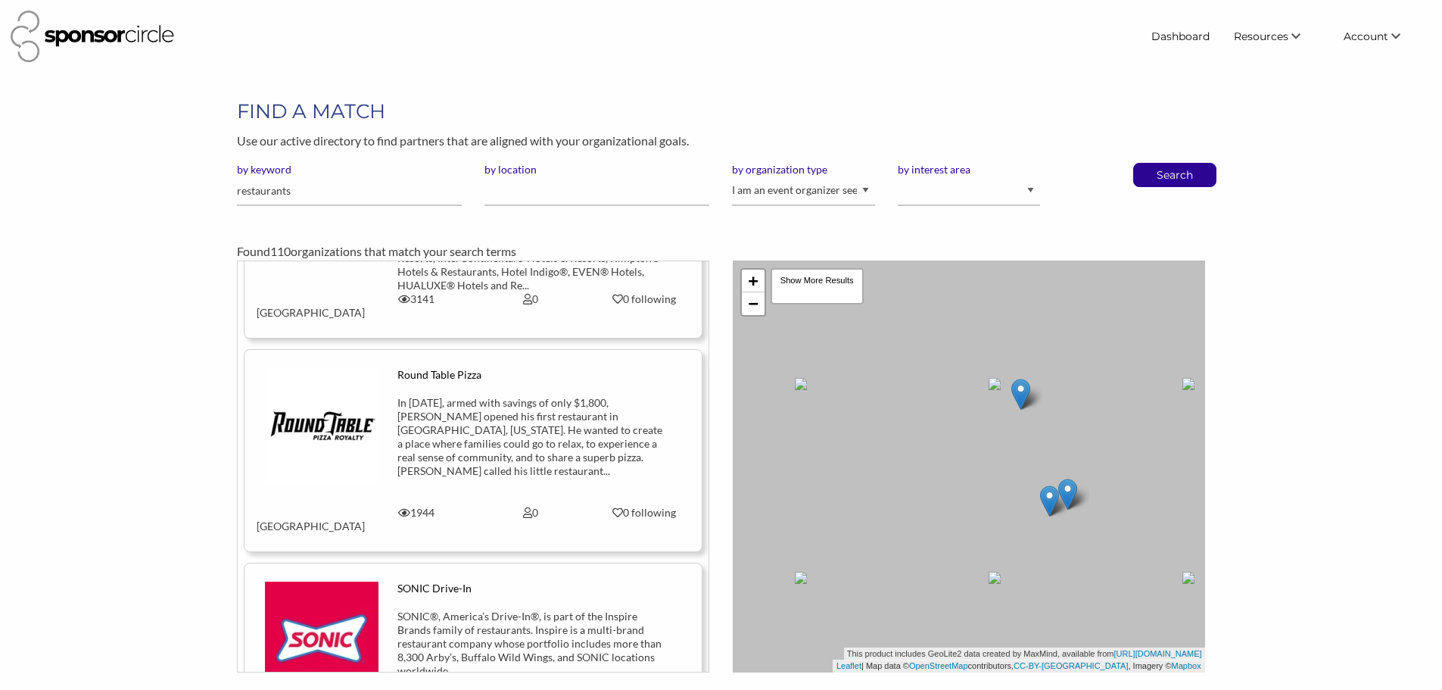
scroll to position [10936, 0]
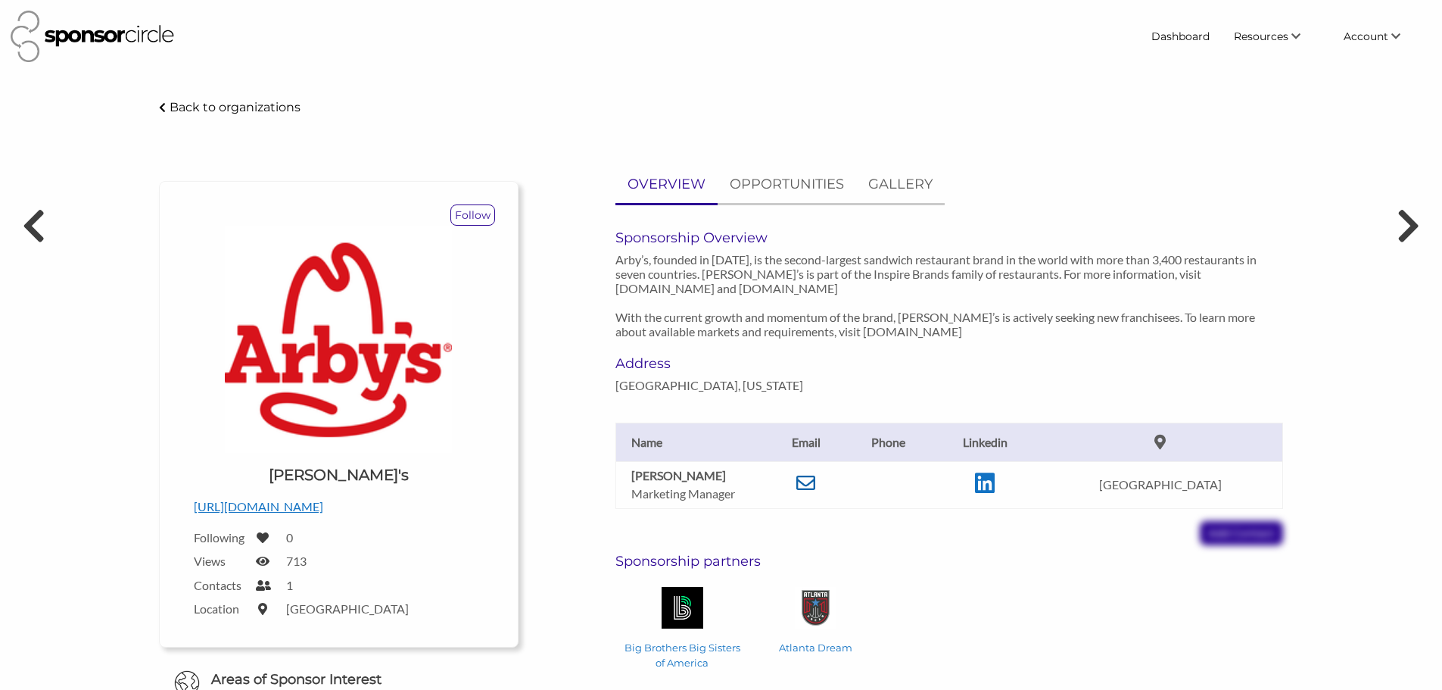
click at [815, 478] on icon at bounding box center [805, 482] width 19 height 19
click at [815, 483] on icon at bounding box center [805, 482] width 19 height 19
